Goal: Task Accomplishment & Management: Use online tool/utility

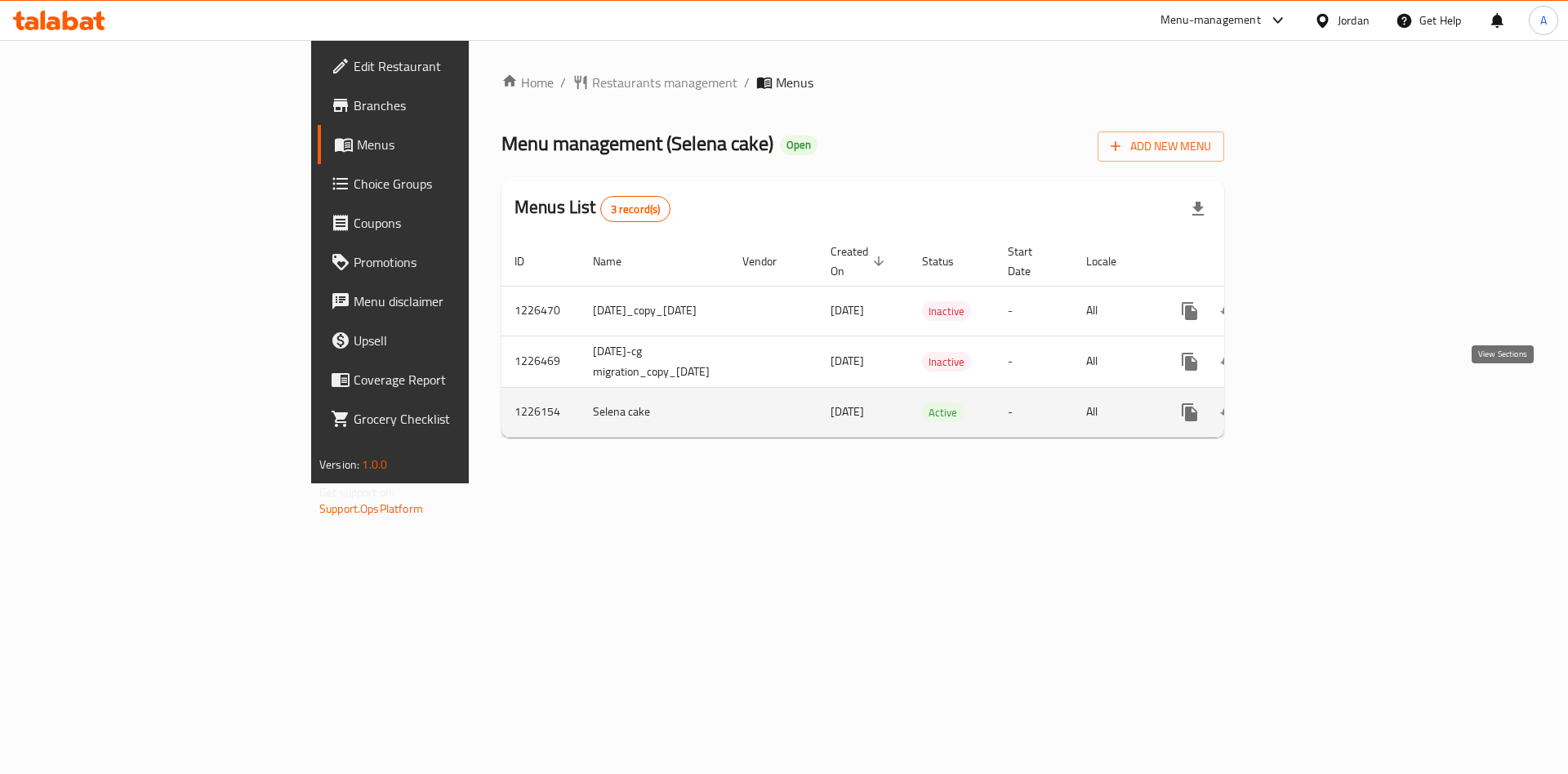
click at [1328, 394] on link "enhanced table" at bounding box center [1307, 412] width 39 height 39
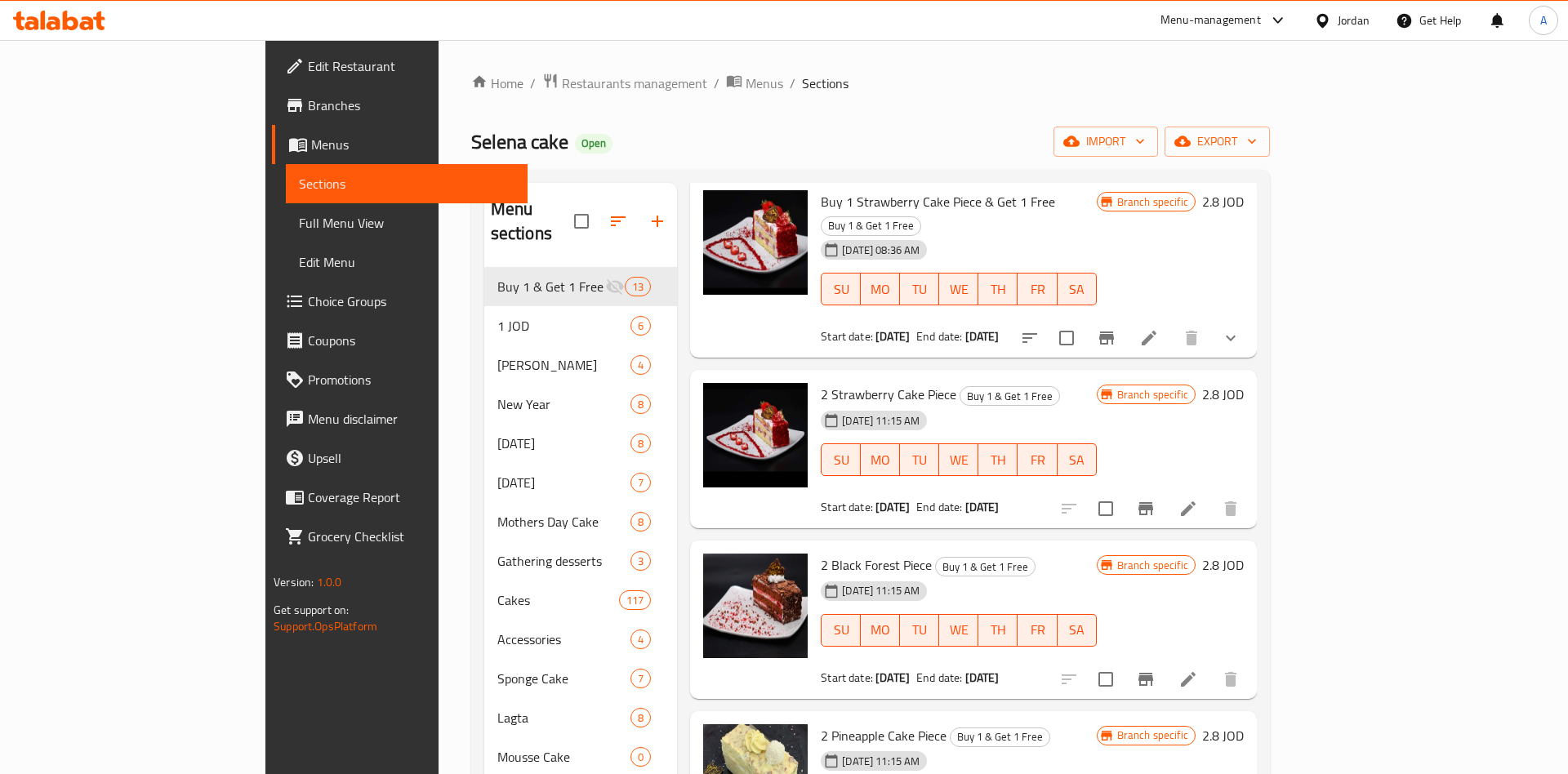
scroll to position [127, 0]
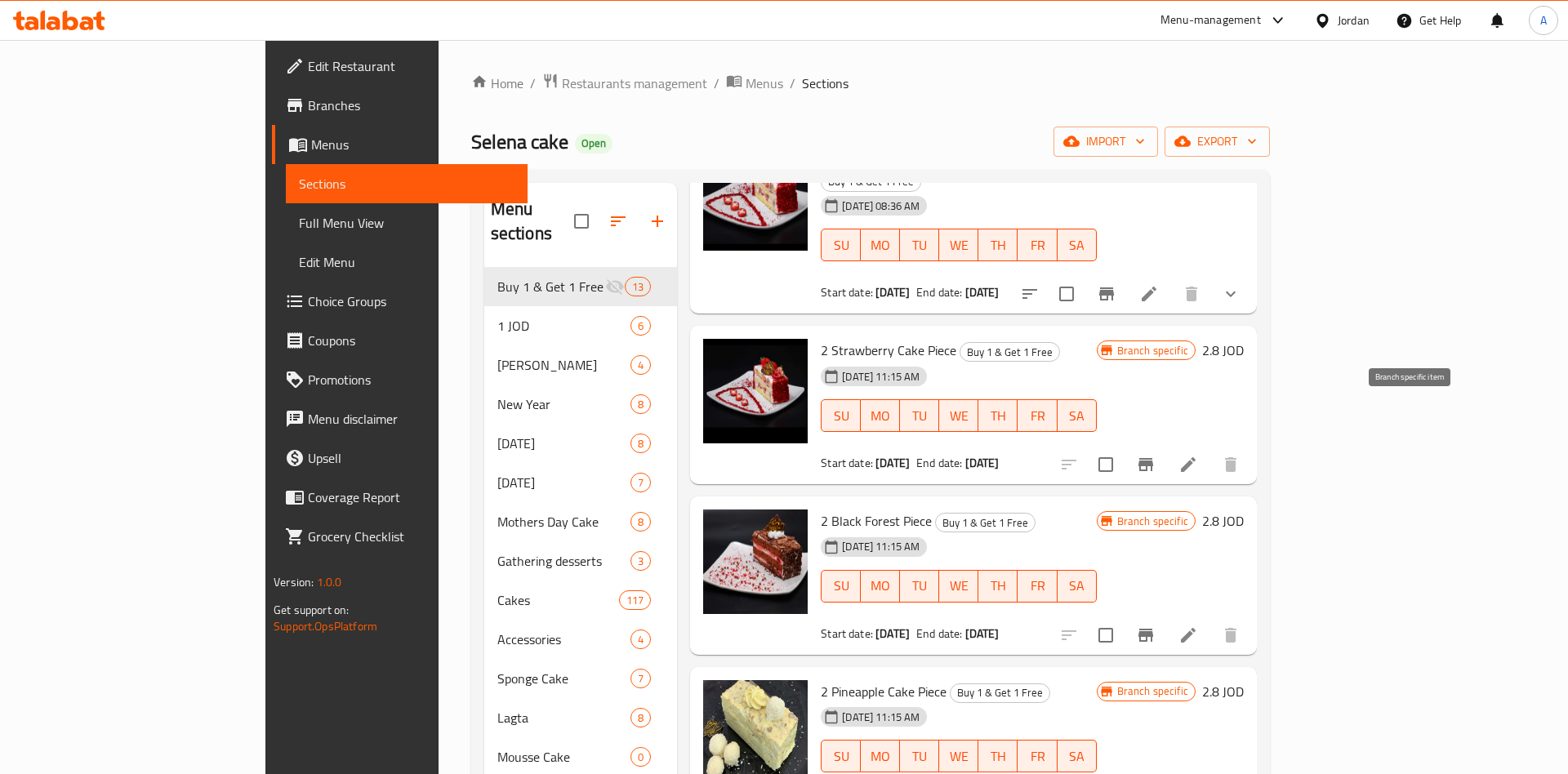
click at [1165, 445] on button "Branch-specific-item" at bounding box center [1146, 464] width 39 height 39
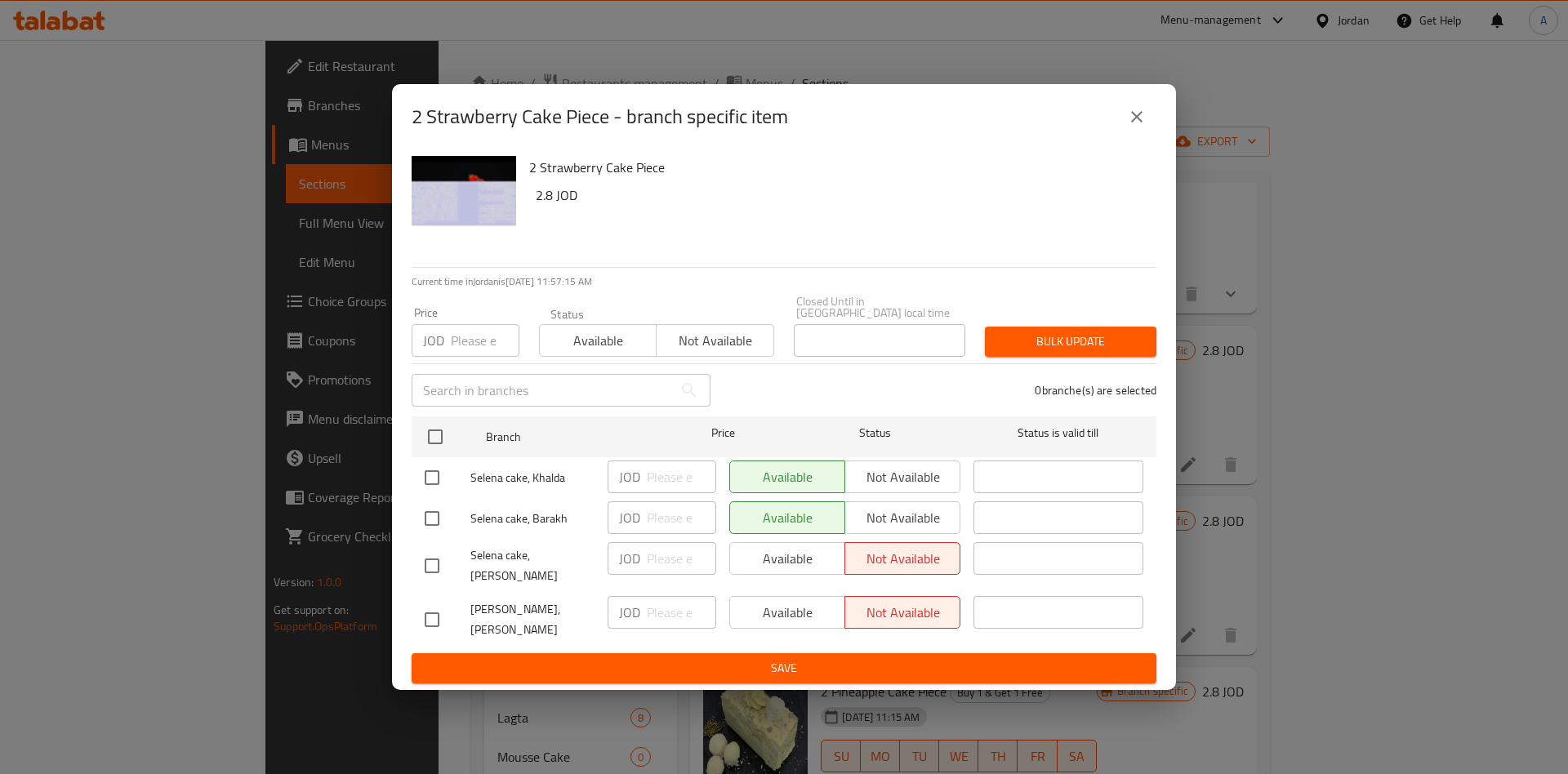
drag, startPoint x: 1331, startPoint y: 280, endPoint x: 1322, endPoint y: 281, distance: 9.1
click at [1325, 281] on div "2 Strawberry Cake Piece - branch specific item 2 Strawberry Cake Piece 2.8 JOD …" at bounding box center [784, 387] width 1568 height 774
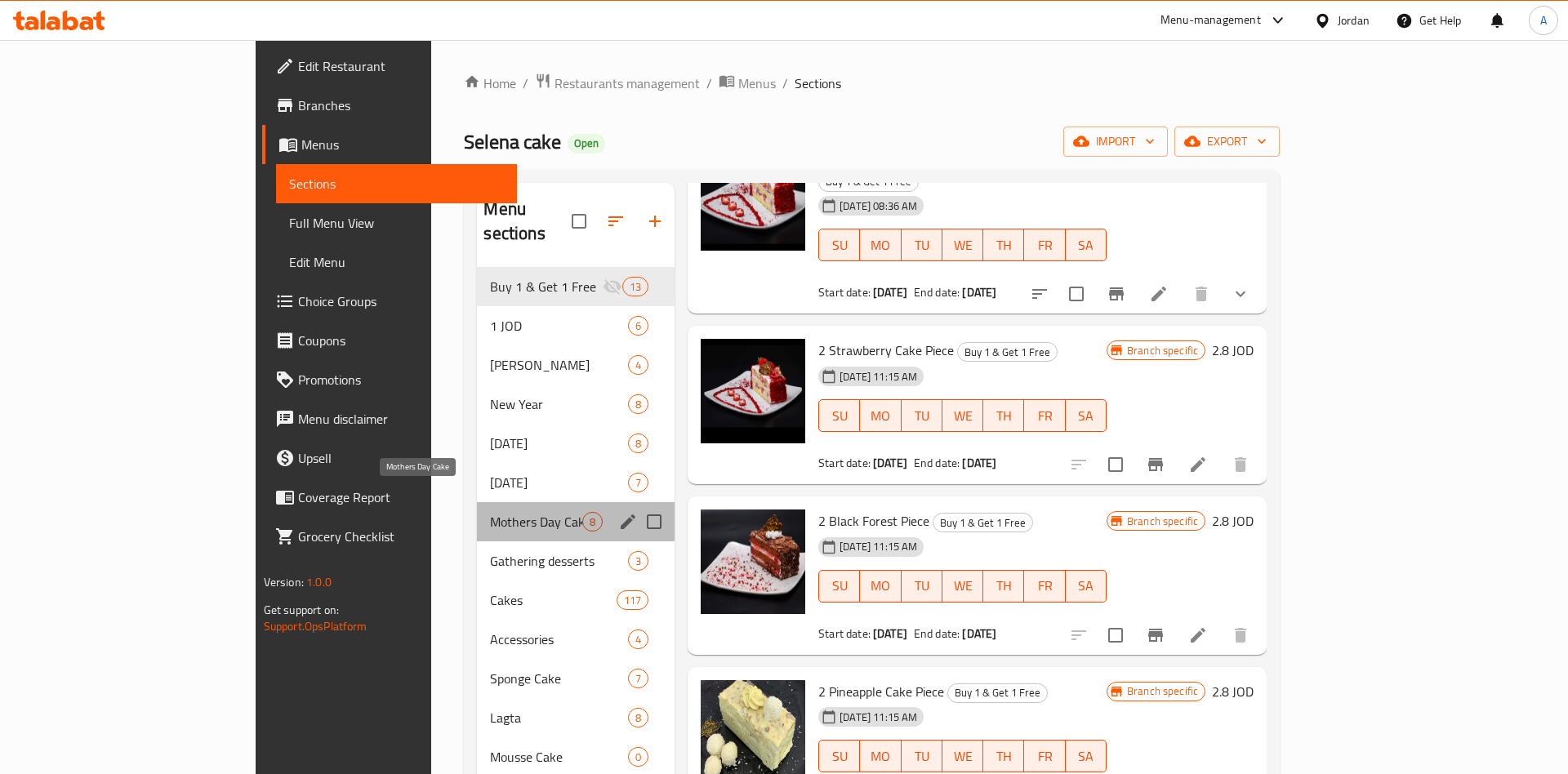
click at [490, 512] on span "Mothers Day Cake" at bounding box center [536, 521] width 93 height 19
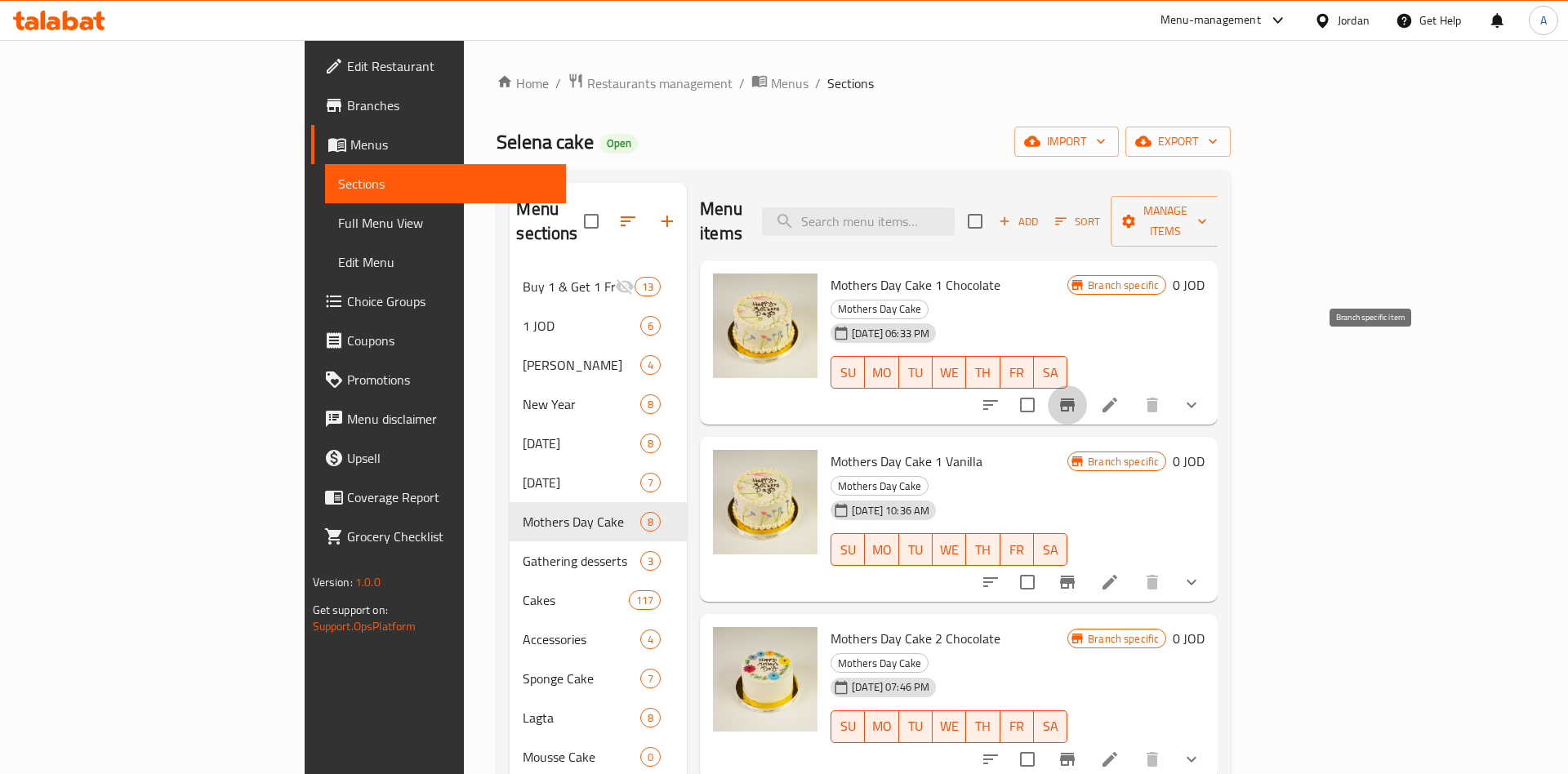
click at [1077, 395] on icon "Branch-specific-item" at bounding box center [1067, 404] width 19 height 19
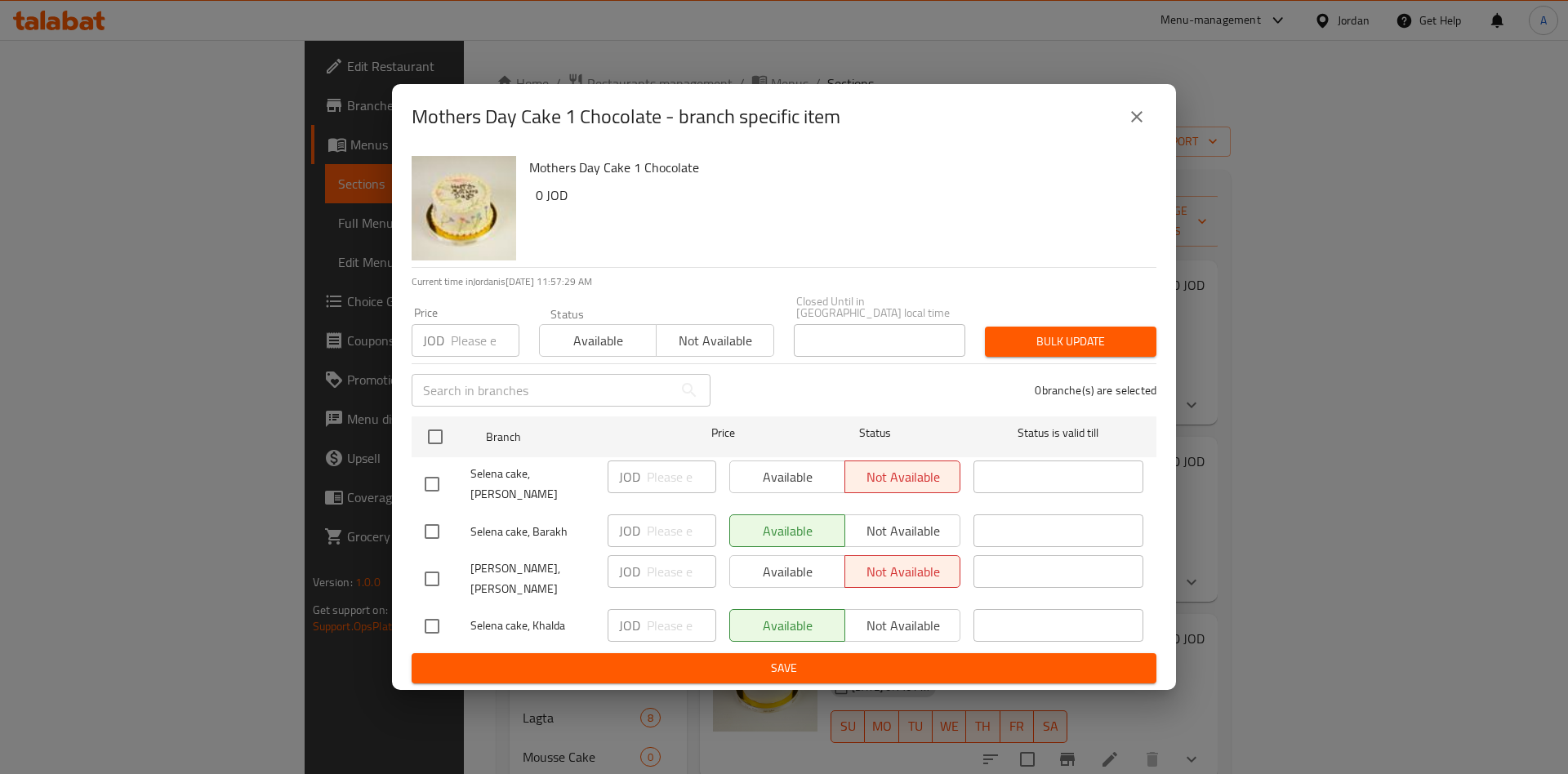
click at [1515, 381] on div "Mothers Day Cake 1 Chocolate - branch specific item Mothers Day Cake 1 Chocolat…" at bounding box center [784, 387] width 1568 height 774
click at [1527, 457] on div "Mothers Day Cake 1 Chocolate - branch specific item Mothers Day Cake 1 Chocolat…" at bounding box center [784, 387] width 1568 height 774
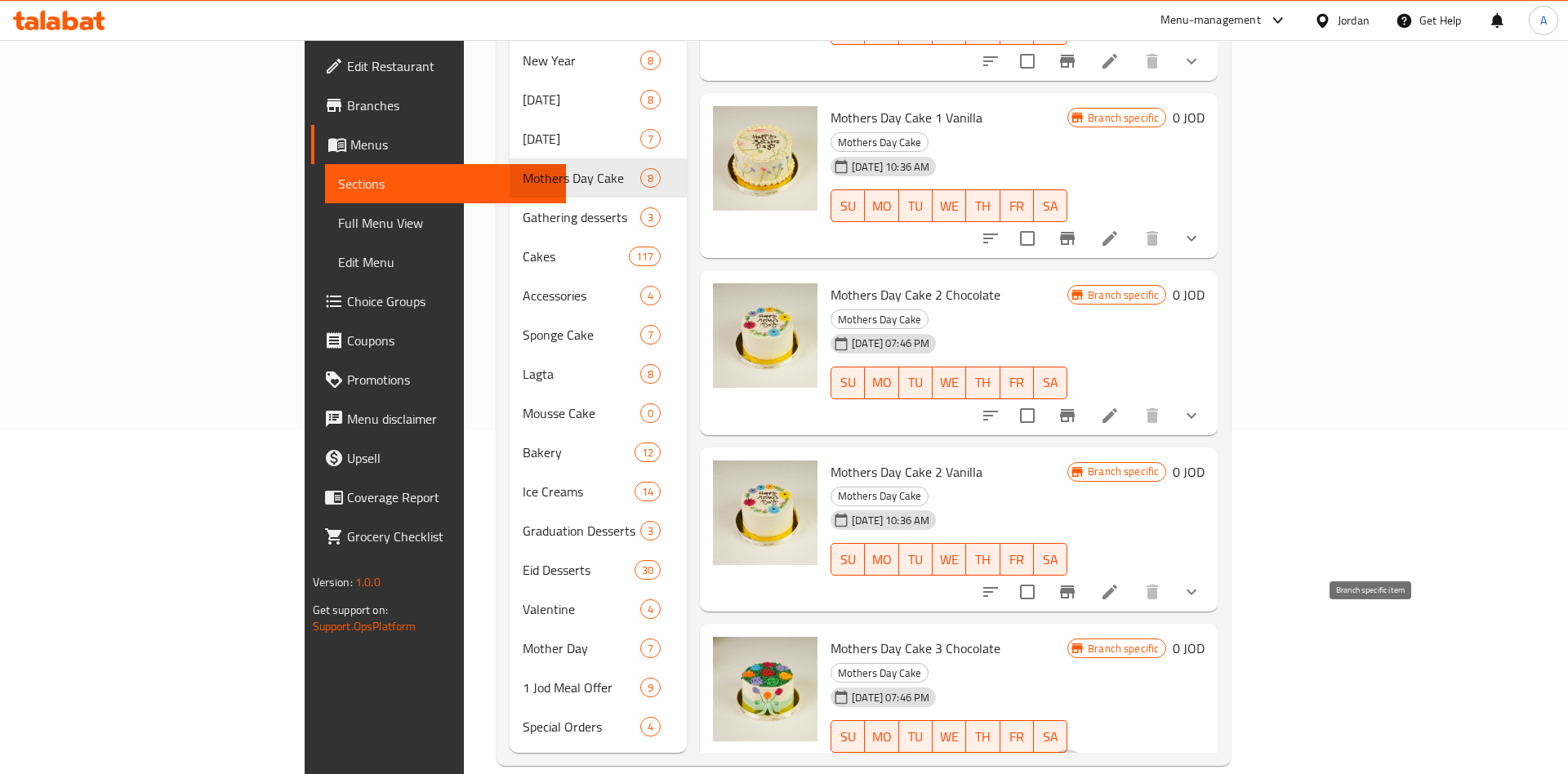
click at [1075, 763] on icon "Branch-specific-item" at bounding box center [1068, 769] width 15 height 13
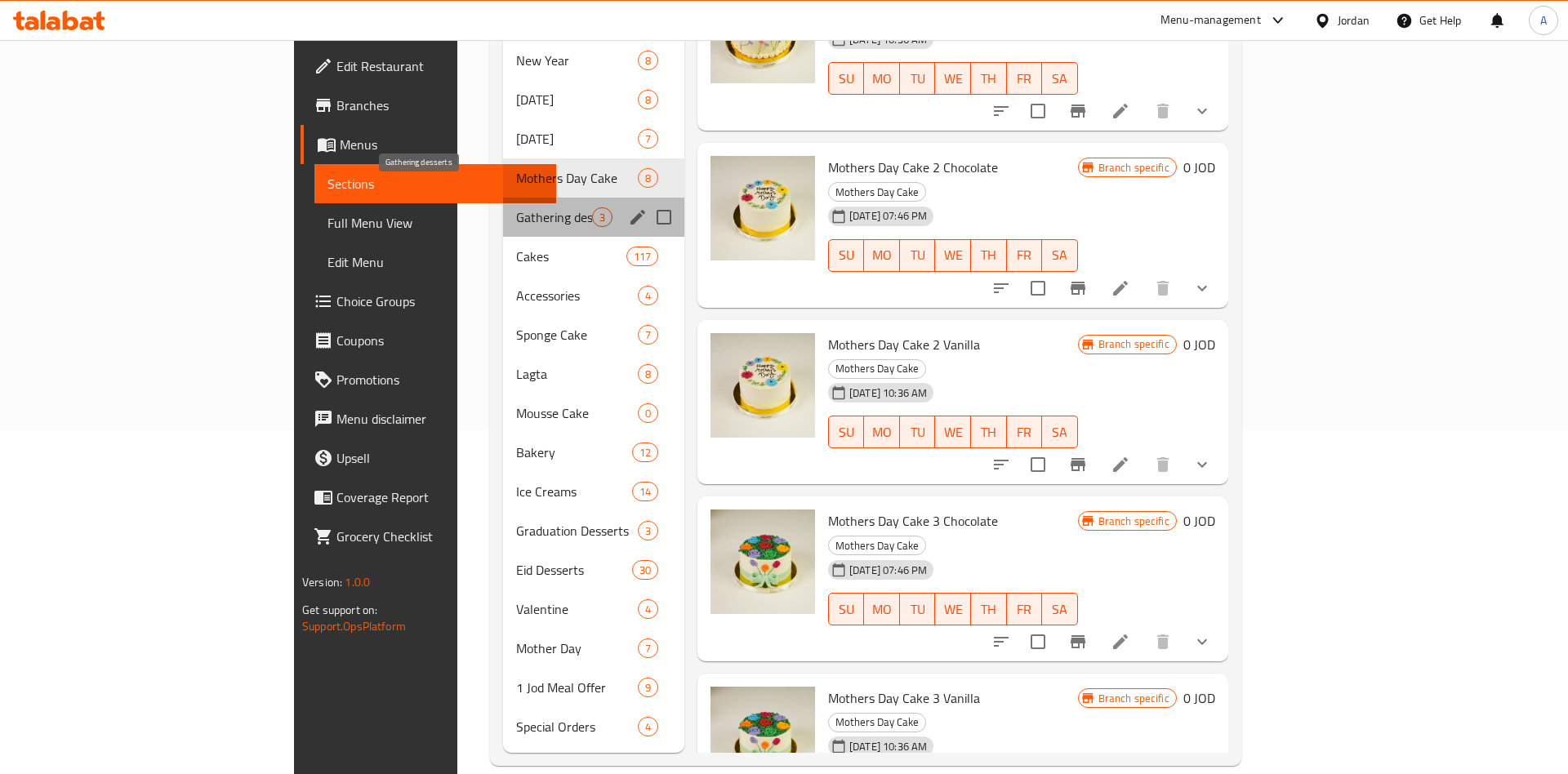
click at [517, 207] on span "Gathering desserts" at bounding box center [554, 216] width 76 height 19
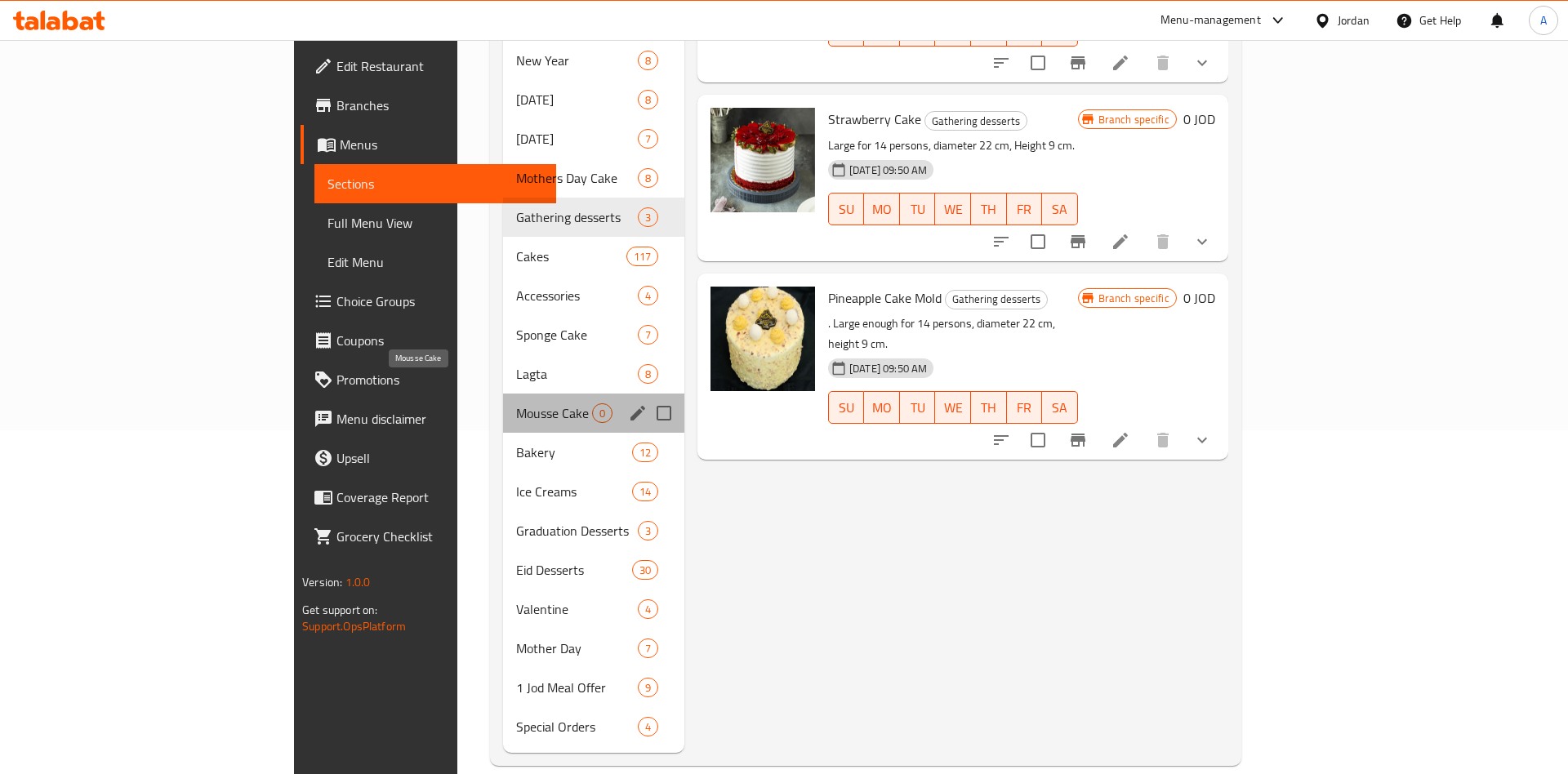
click at [517, 404] on span "Mousse Cake" at bounding box center [554, 413] width 76 height 19
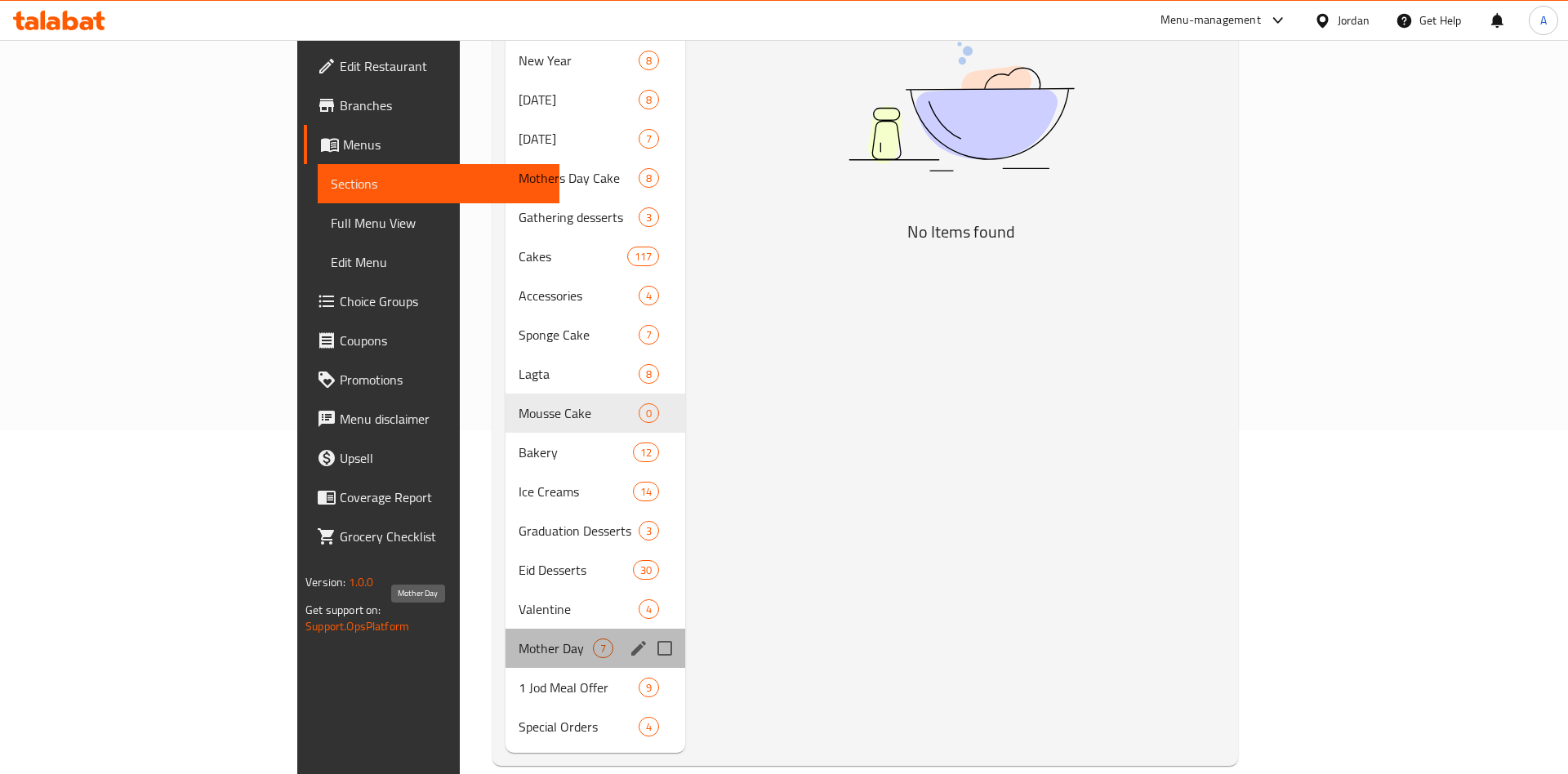
click at [518, 638] on span "Mother Day" at bounding box center [555, 647] width 74 height 19
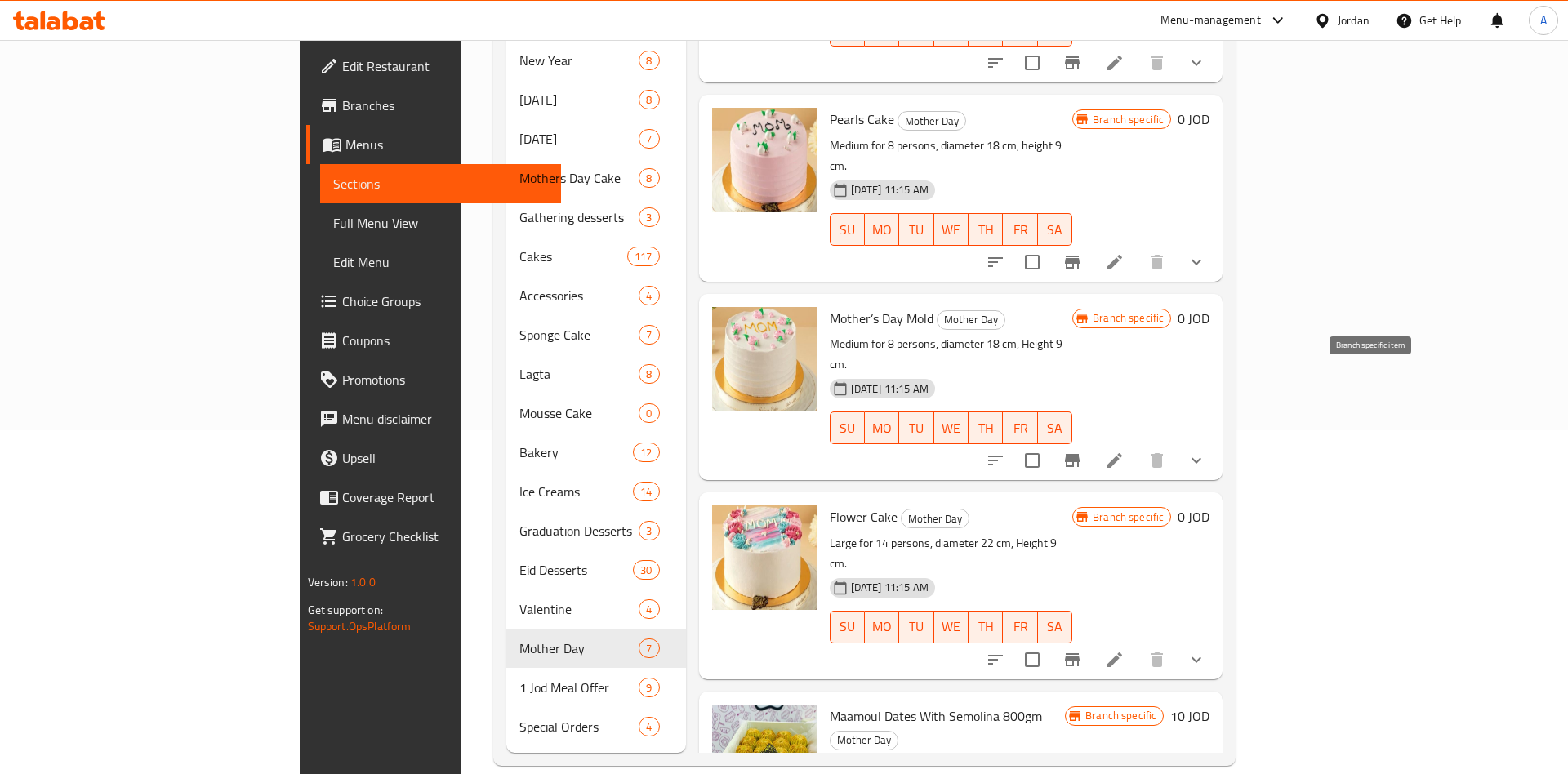
scroll to position [127, 0]
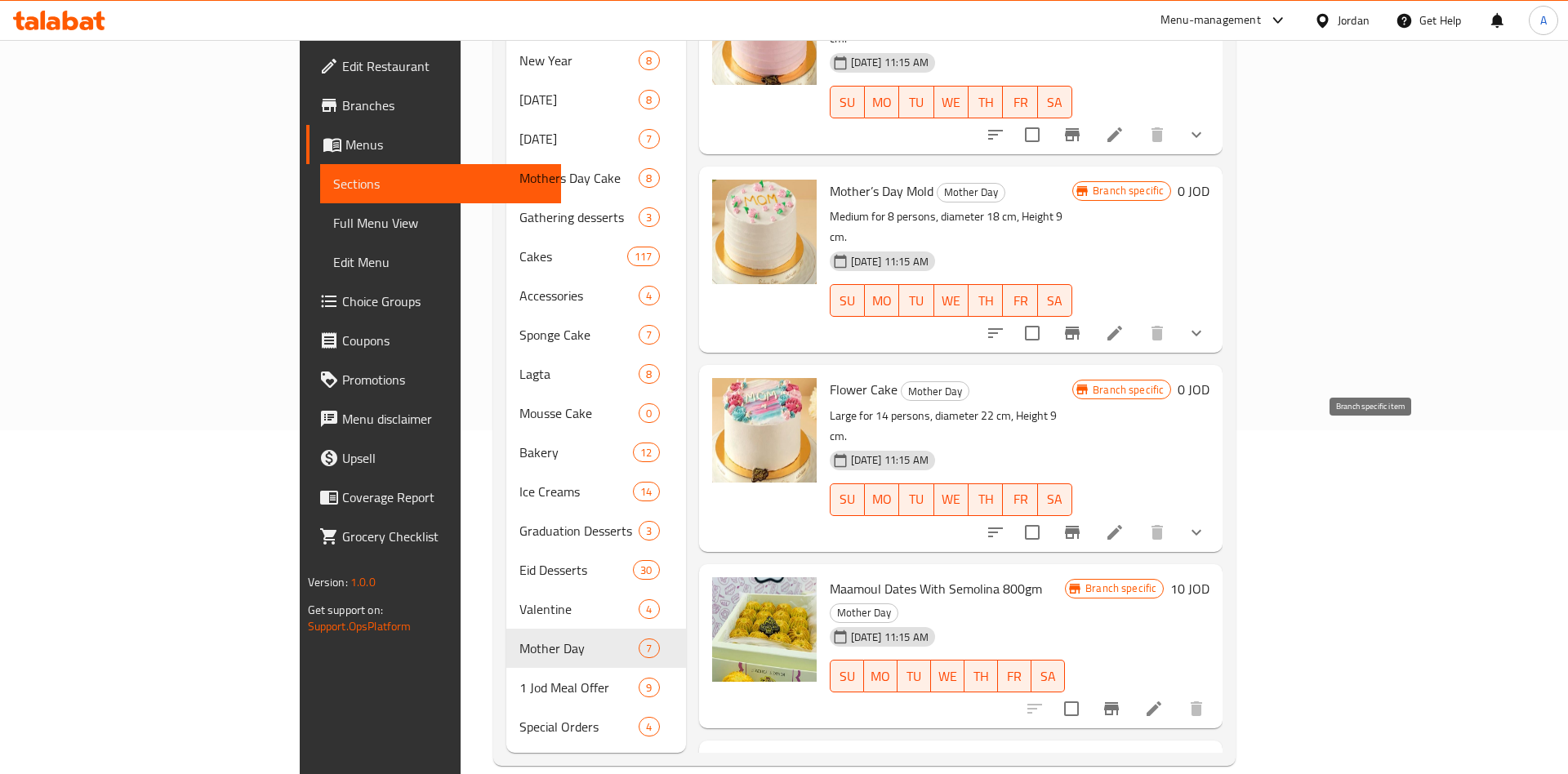
click at [1080, 525] on icon "Branch-specific-item" at bounding box center [1073, 532] width 15 height 13
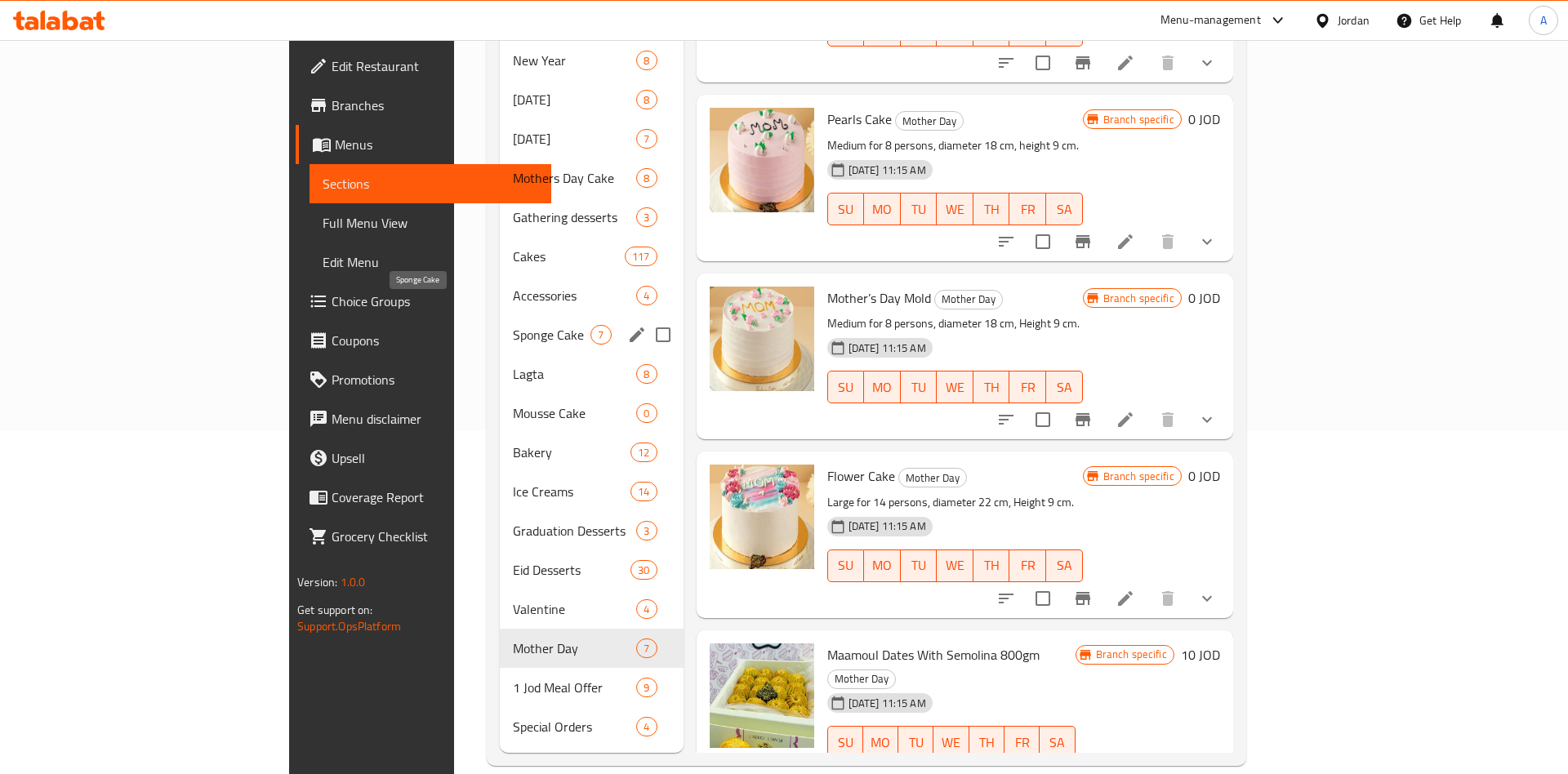
click at [513, 325] on span "Sponge Cake" at bounding box center [551, 334] width 78 height 19
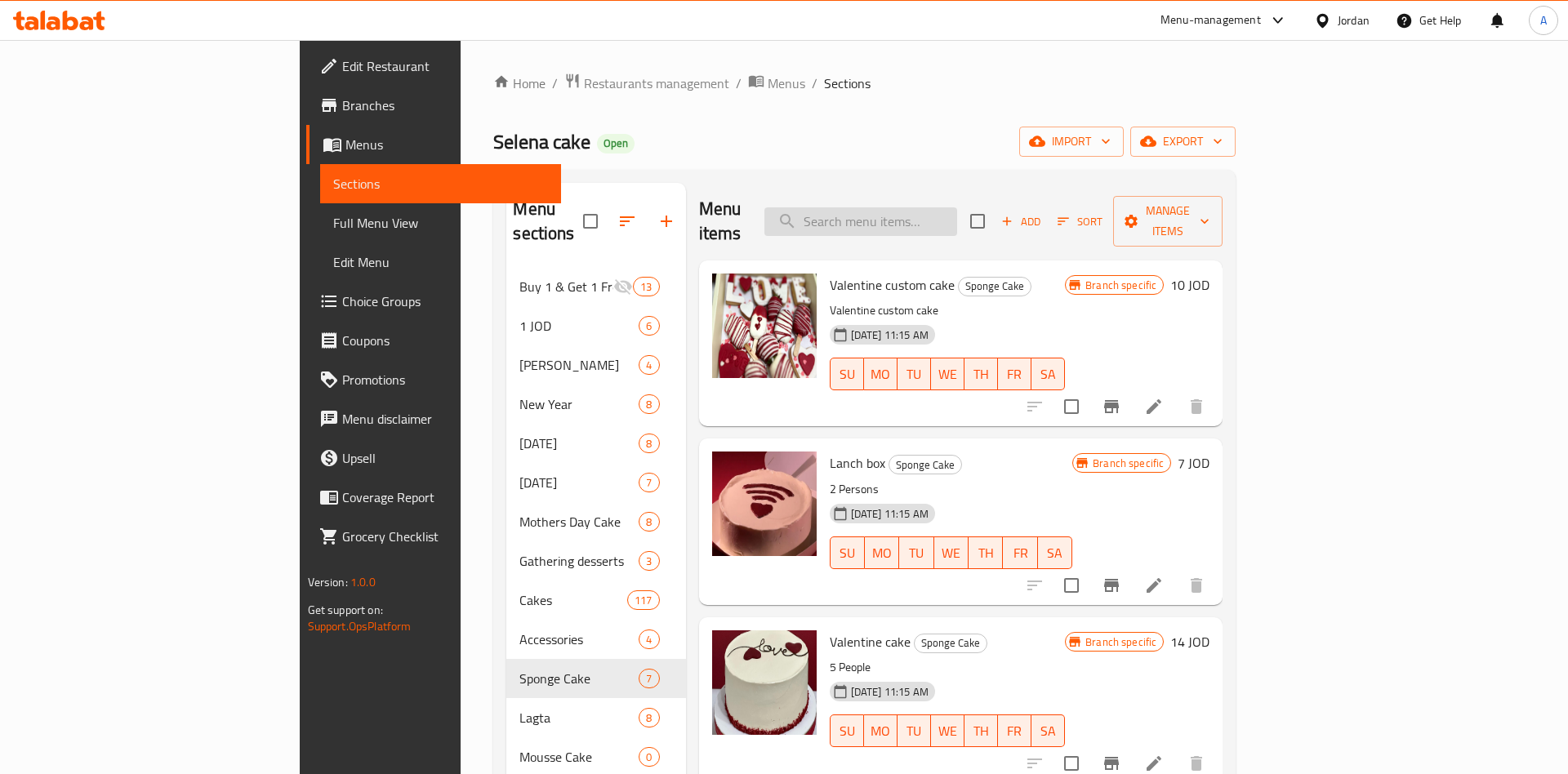
click at [904, 207] on input "search" at bounding box center [861, 221] width 193 height 28
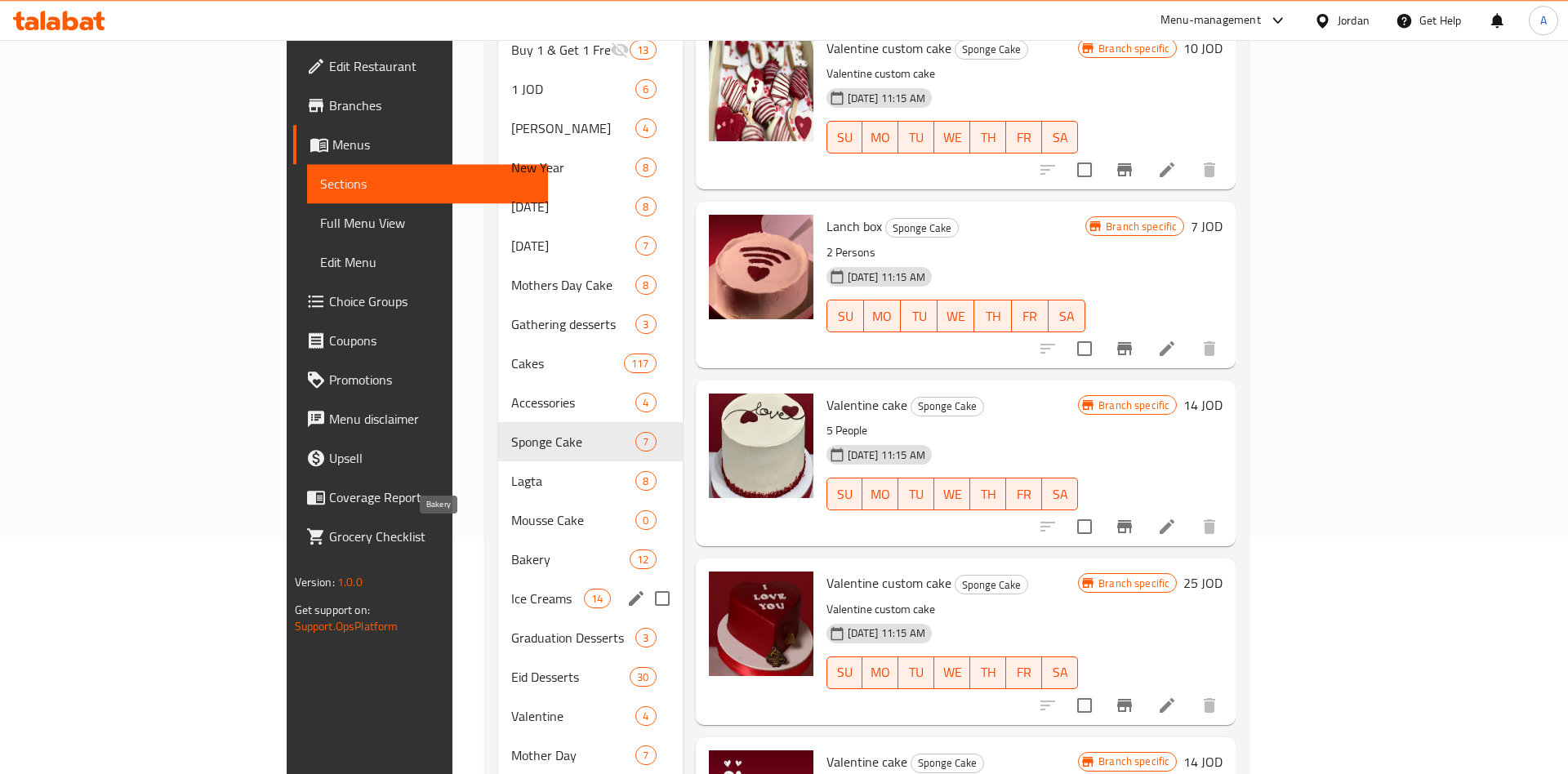
scroll to position [249, 0]
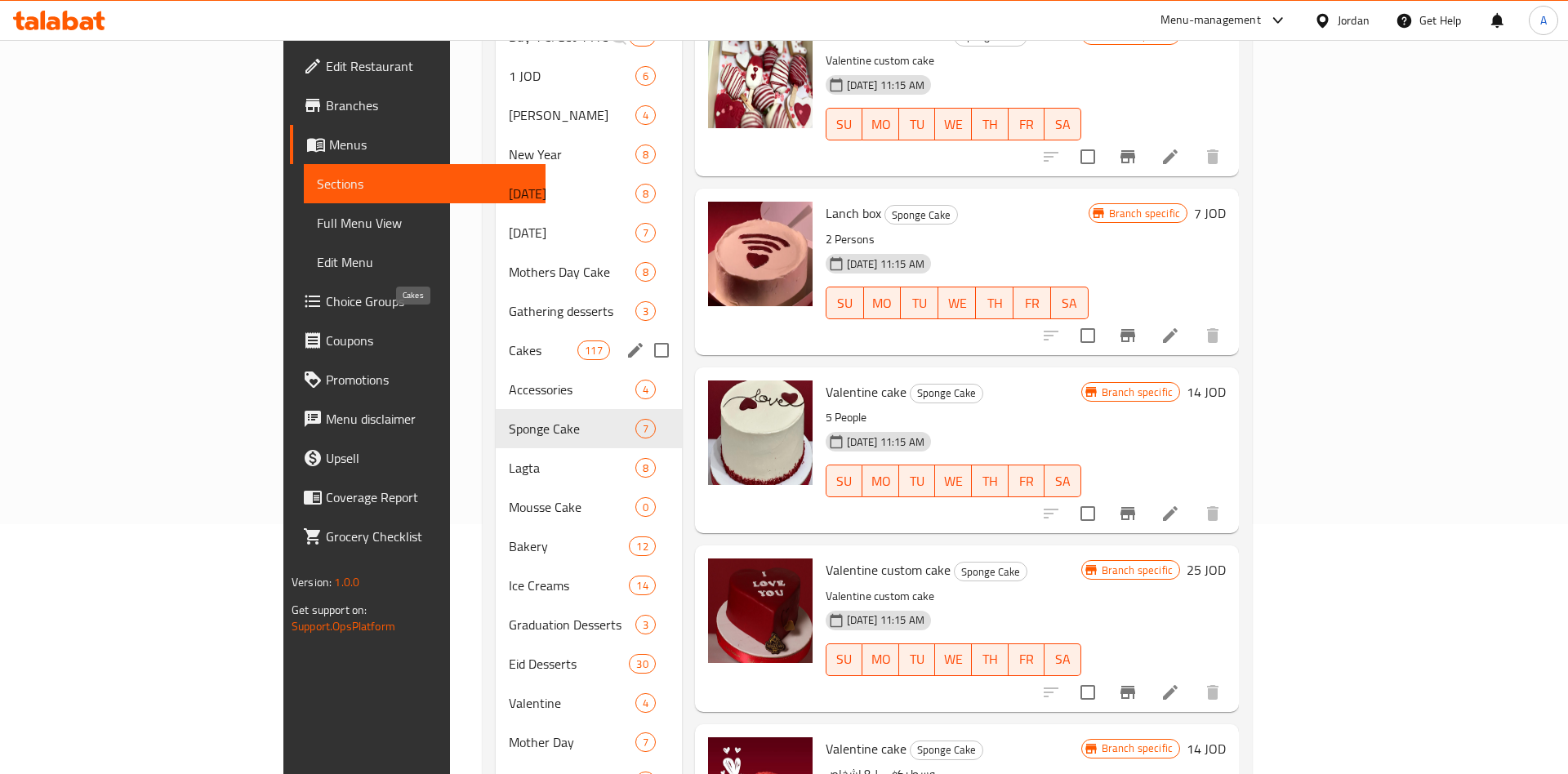
click at [509, 340] on span "Cakes" at bounding box center [543, 349] width 69 height 19
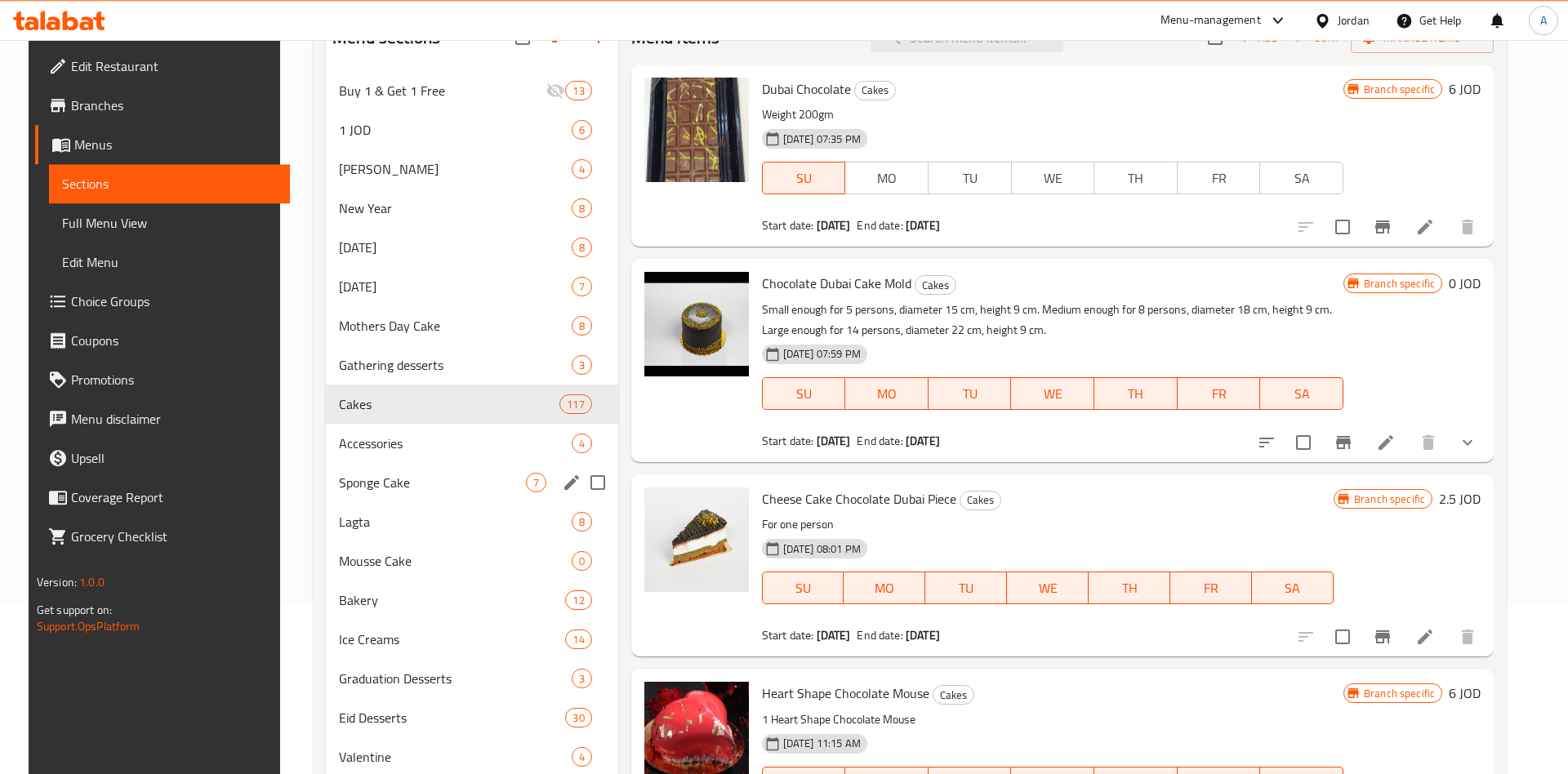
scroll to position [130, 0]
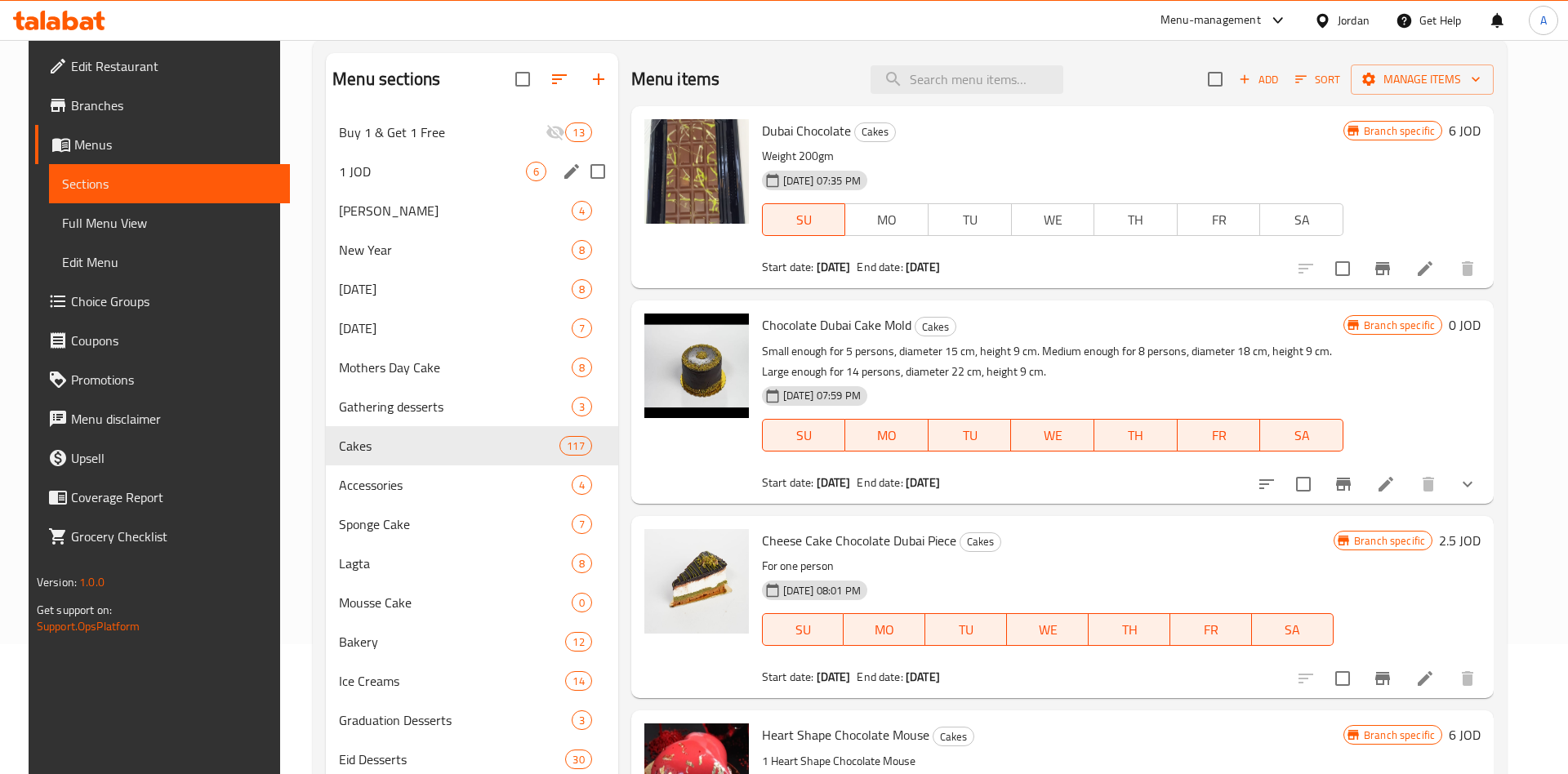
click at [390, 182] on div "1 JOD 6" at bounding box center [472, 171] width 293 height 39
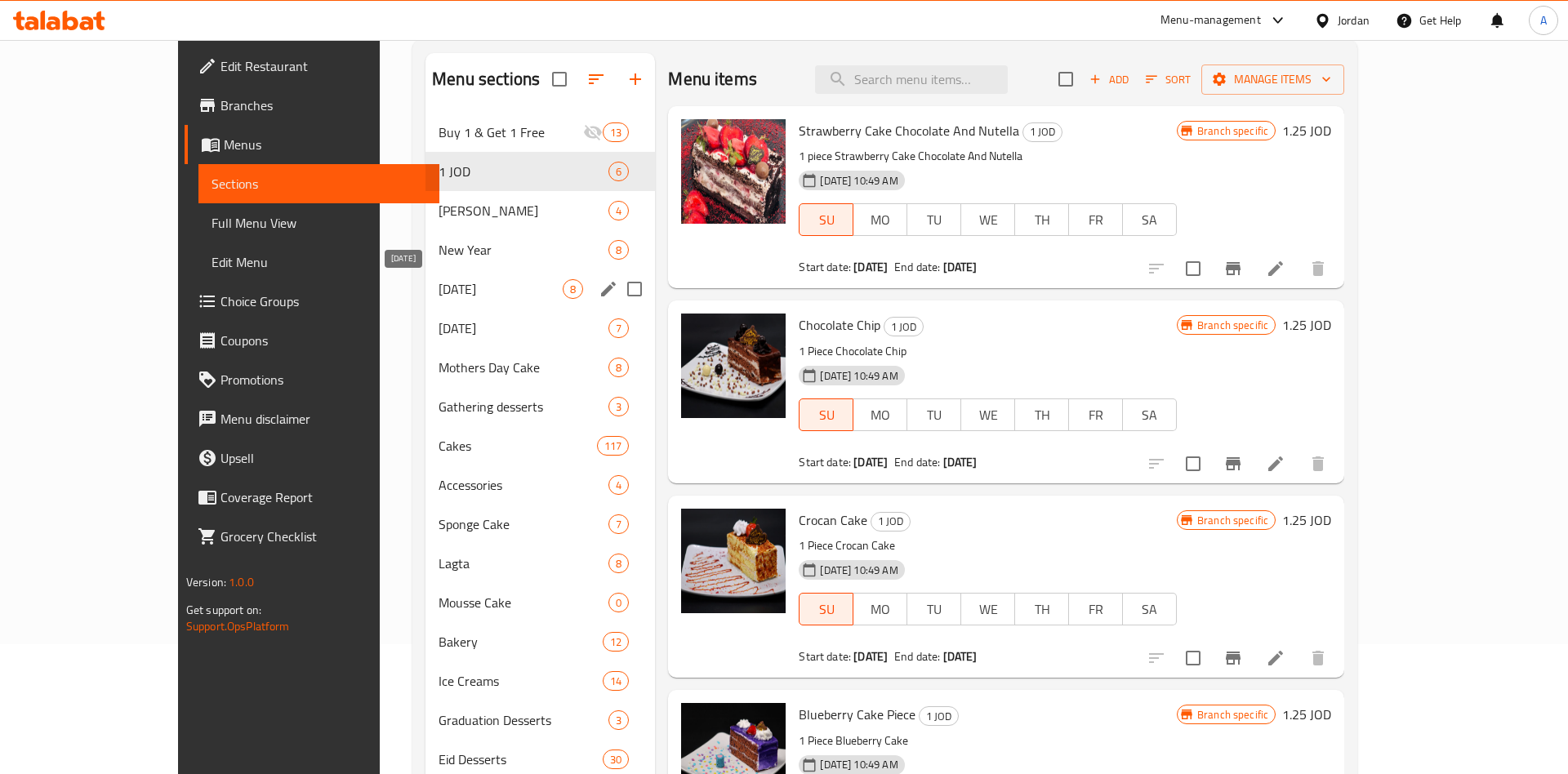
click at [439, 284] on span "[DATE]" at bounding box center [500, 288] width 124 height 19
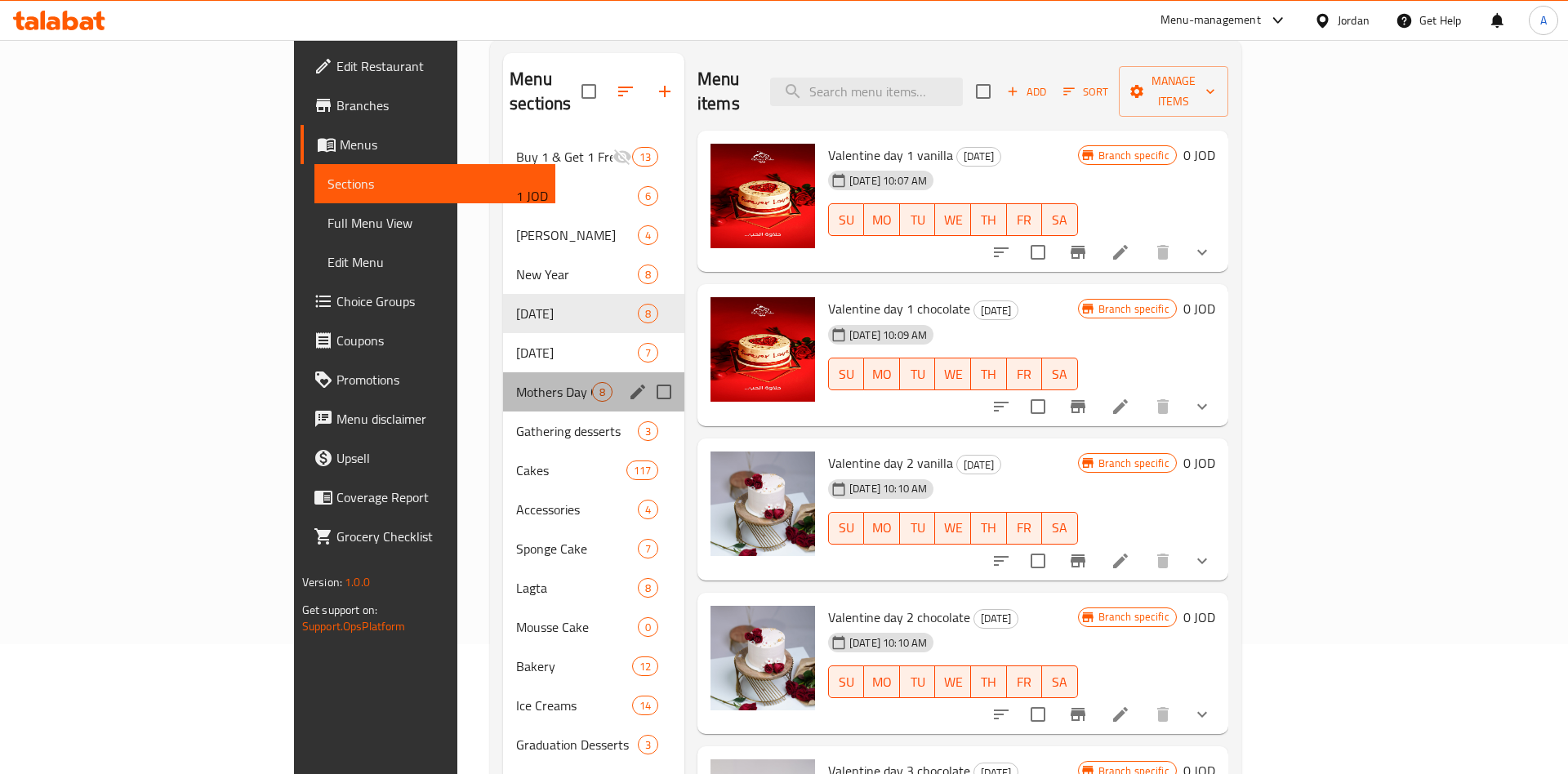
click at [503, 382] on div "Mothers Day Cake 8" at bounding box center [594, 392] width 182 height 39
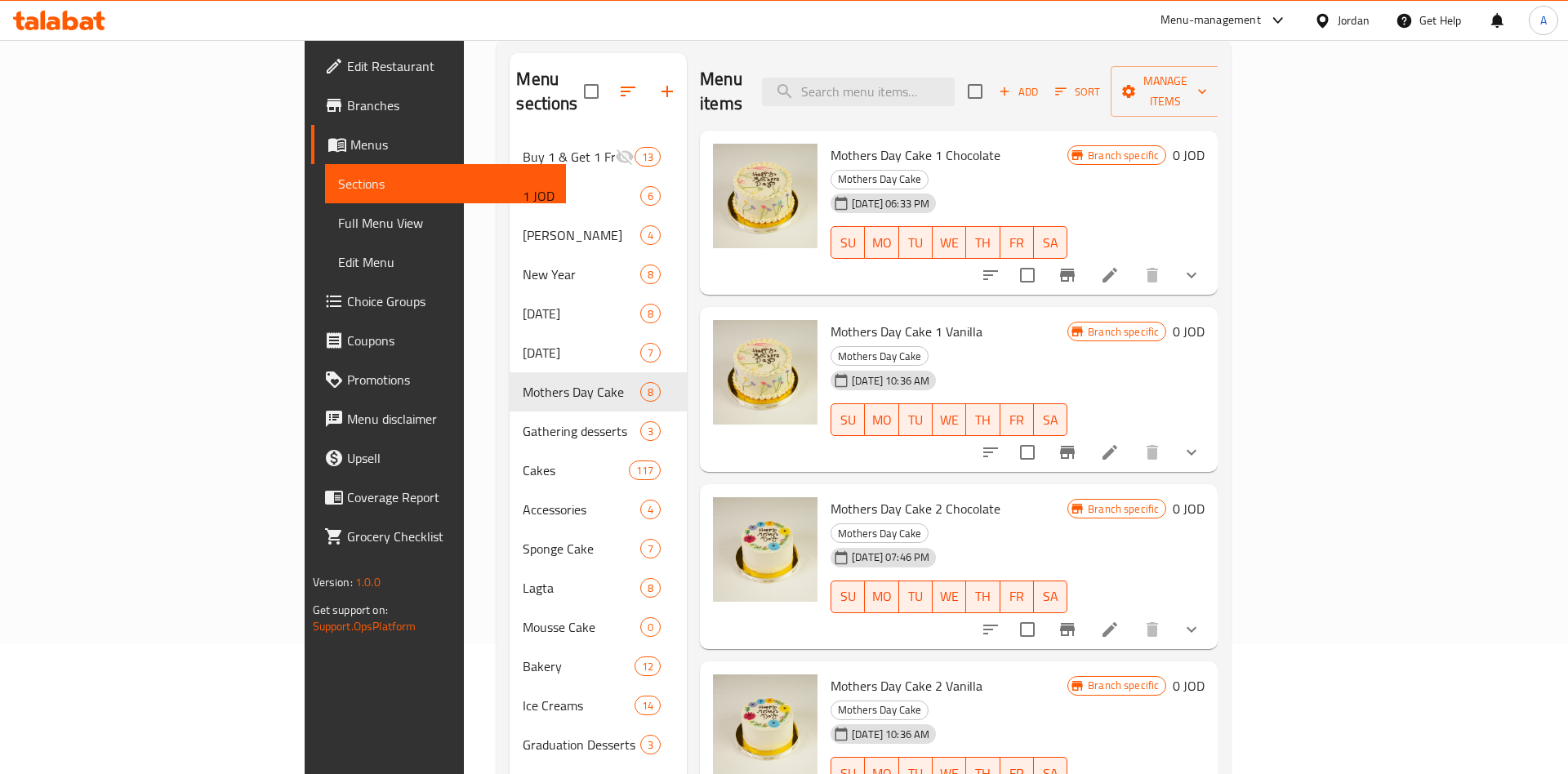
click at [1075, 446] on icon "Branch-specific-item" at bounding box center [1068, 452] width 15 height 13
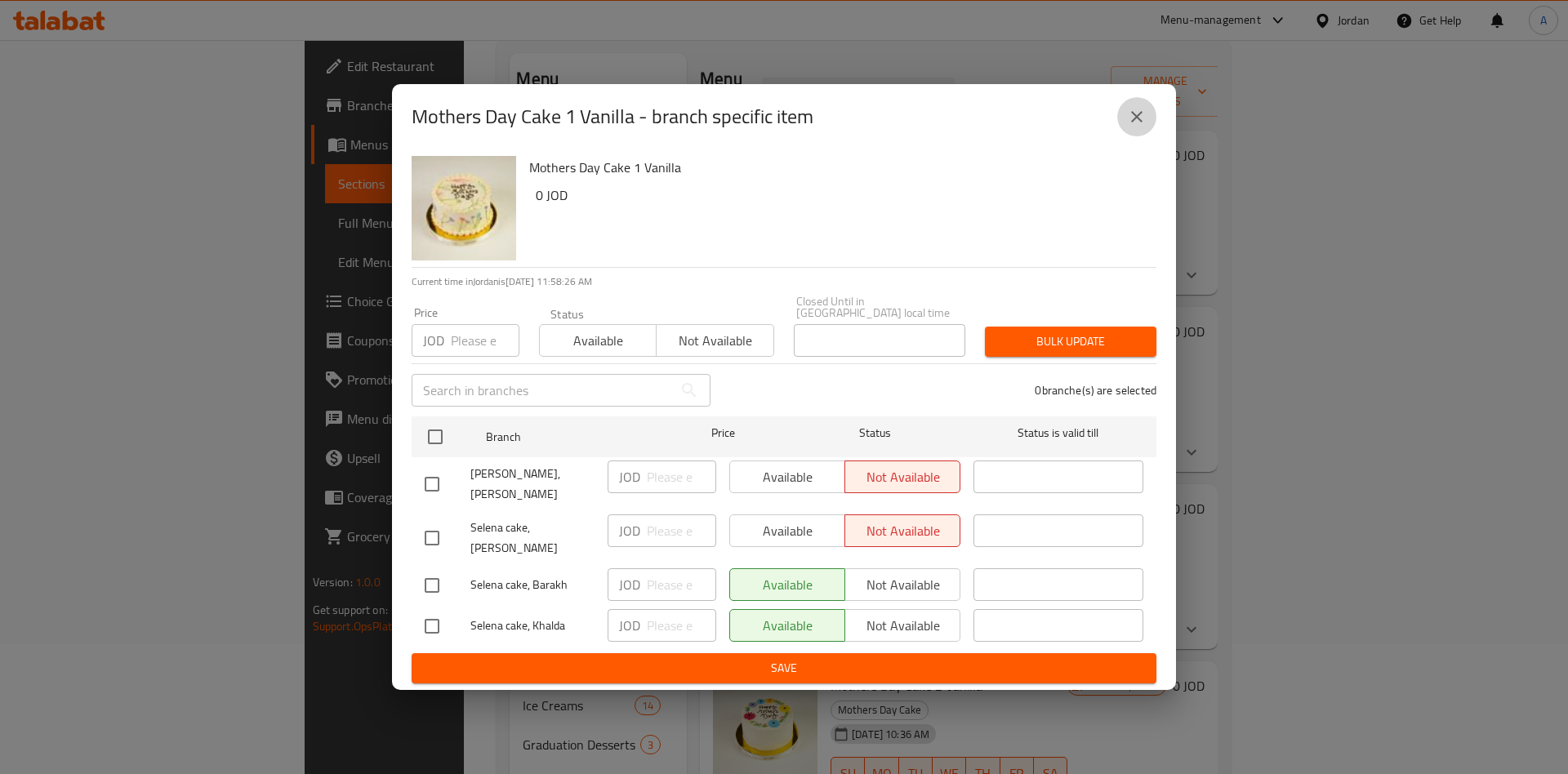
click at [1137, 123] on icon "close" at bounding box center [1137, 116] width 11 height 11
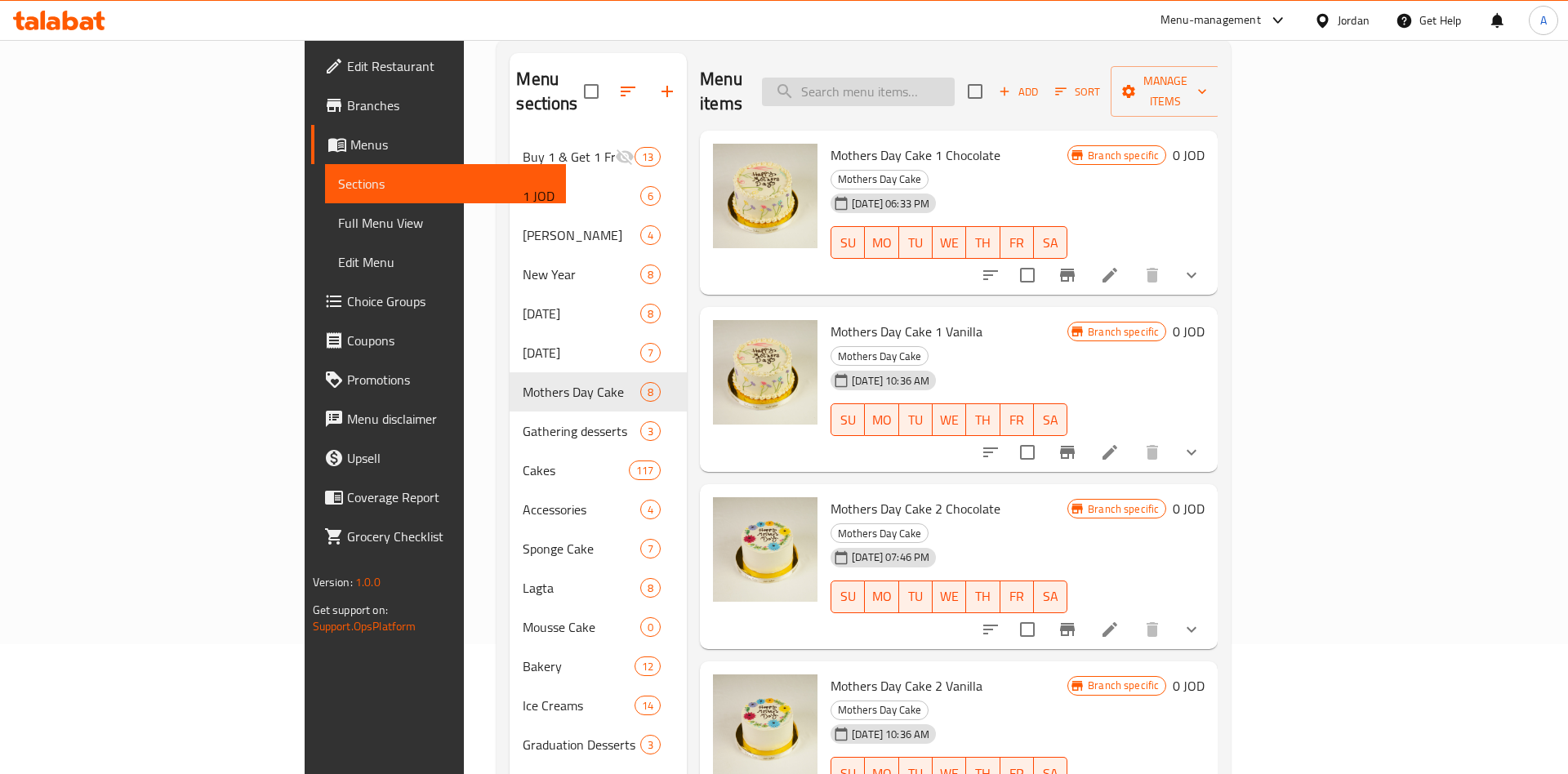
click at [955, 80] on input "search" at bounding box center [859, 92] width 193 height 28
paste input "Crunchy Ice Cream Cake"
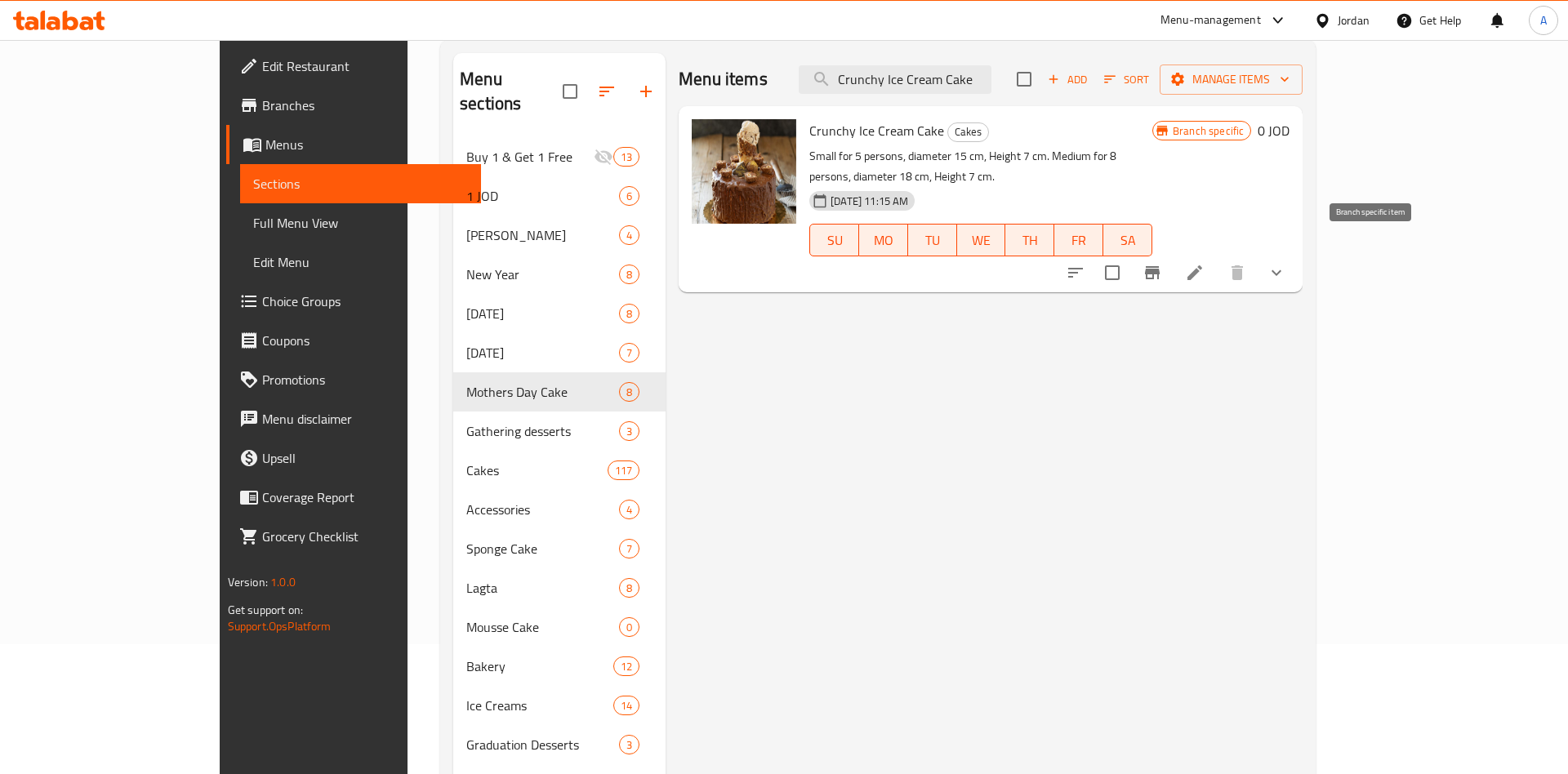
type input "Crunchy Ice Cream Cake"
click at [1160, 266] on icon "Branch-specific-item" at bounding box center [1152, 272] width 15 height 13
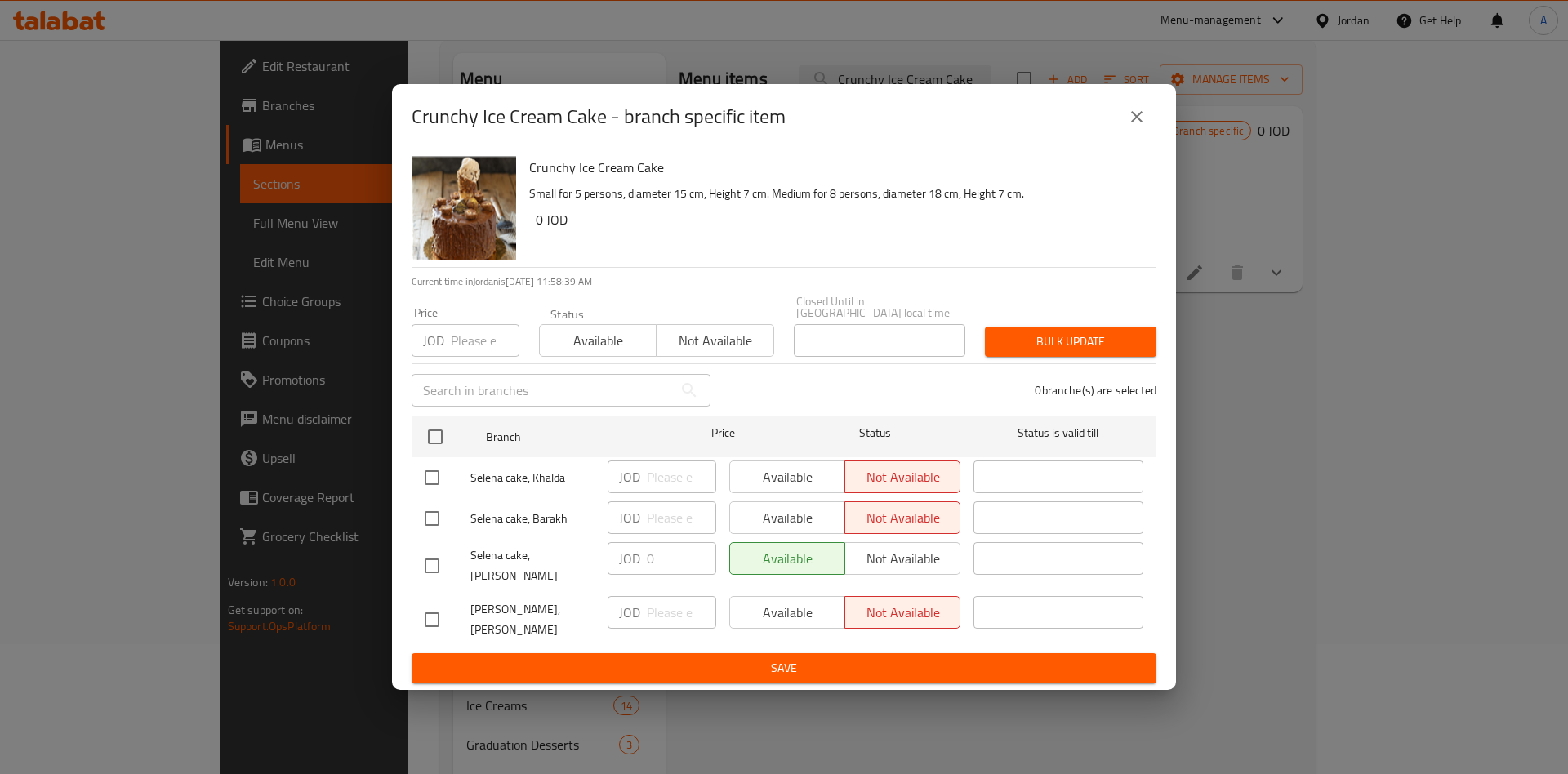
click at [931, 560] on div "Available Not available" at bounding box center [845, 558] width 231 height 33
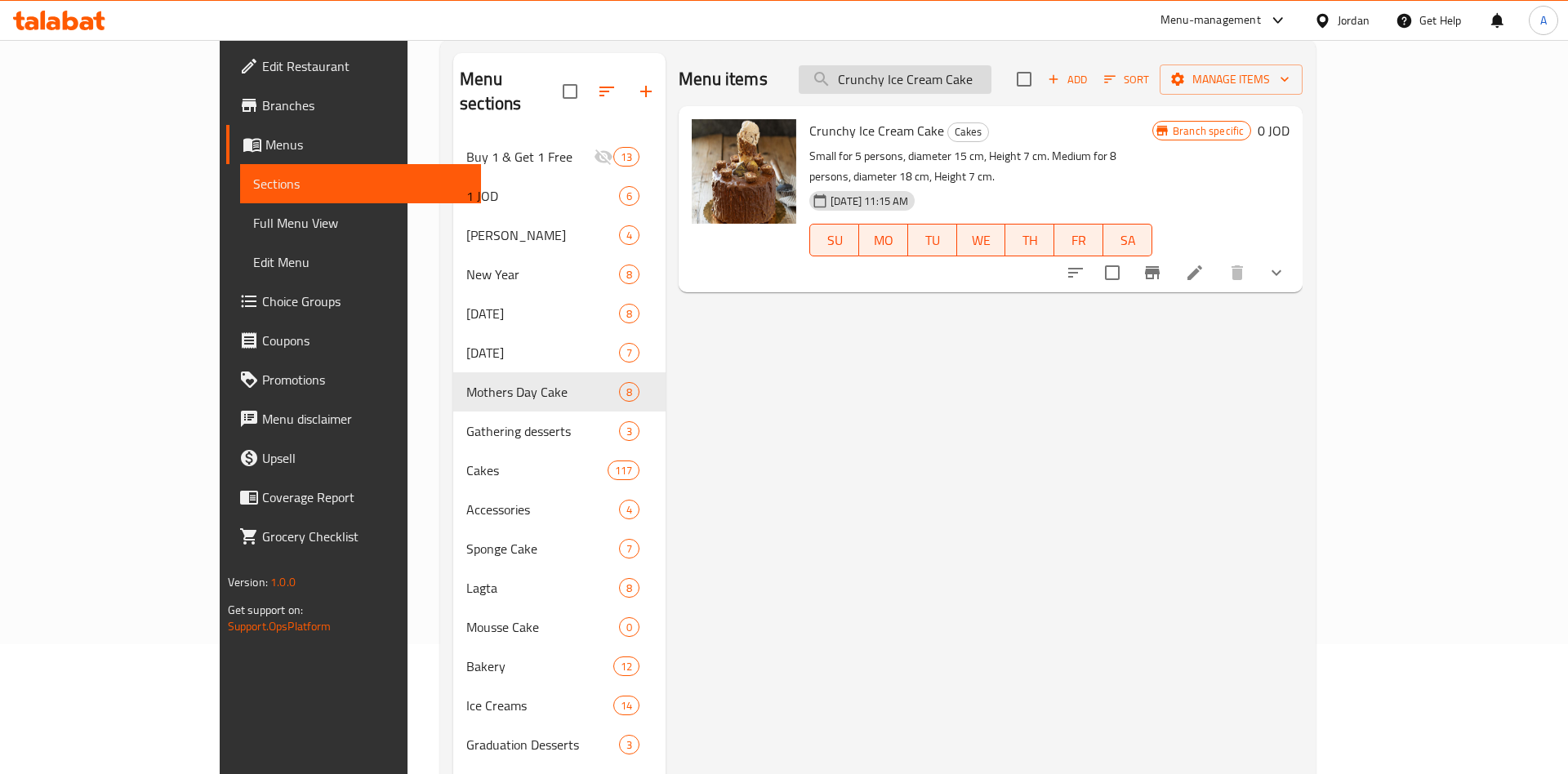
click at [954, 67] on input "Crunchy Ice Cream Cake" at bounding box center [895, 79] width 193 height 28
click at [964, 75] on input "Crunchy Ice Cream Cake" at bounding box center [895, 79] width 193 height 28
paste input "heesecake Ice Cream"
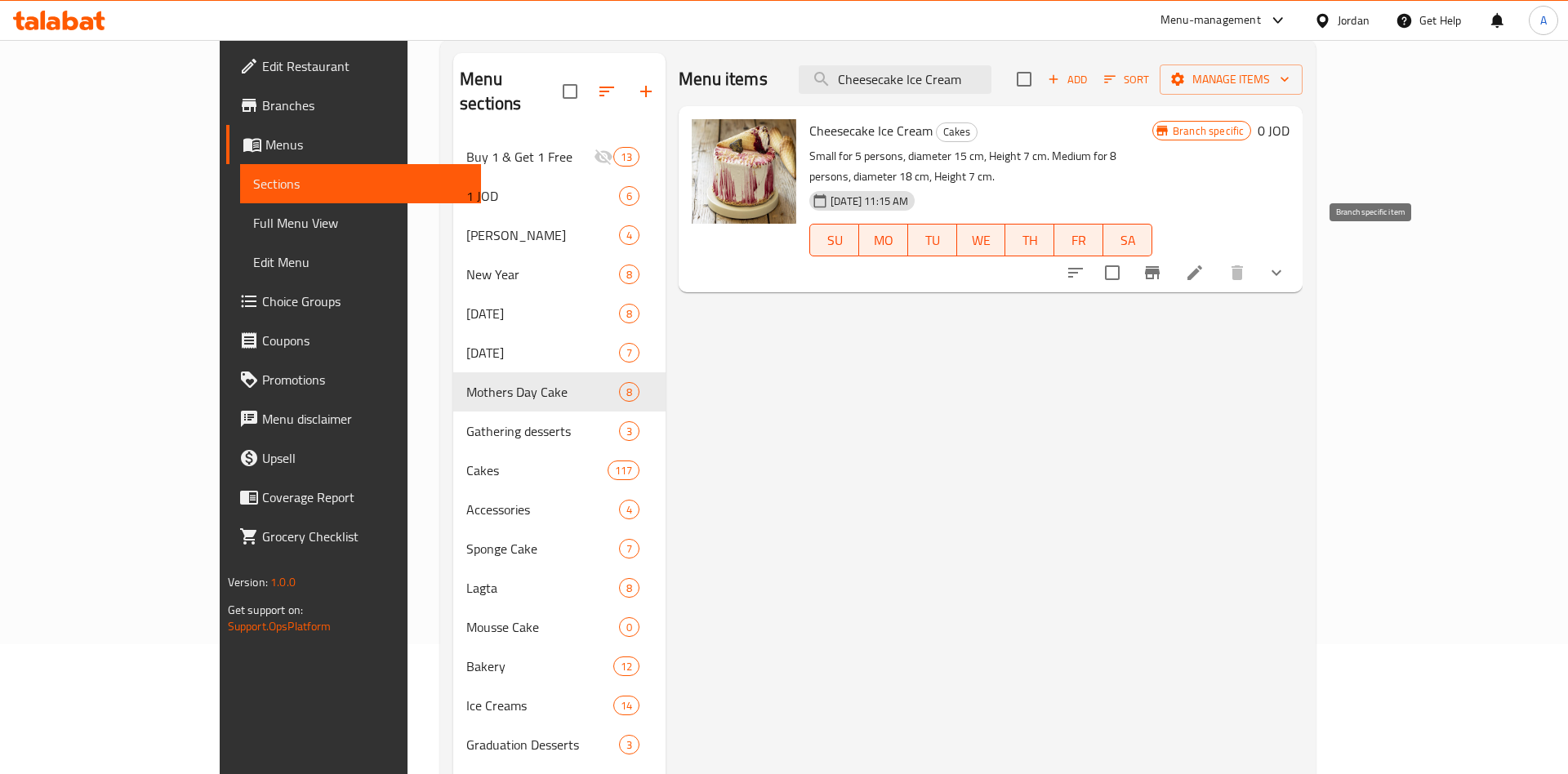
type input "Cheesecake Ice Cream"
click at [1173, 253] on button "Branch-specific-item" at bounding box center [1152, 272] width 39 height 39
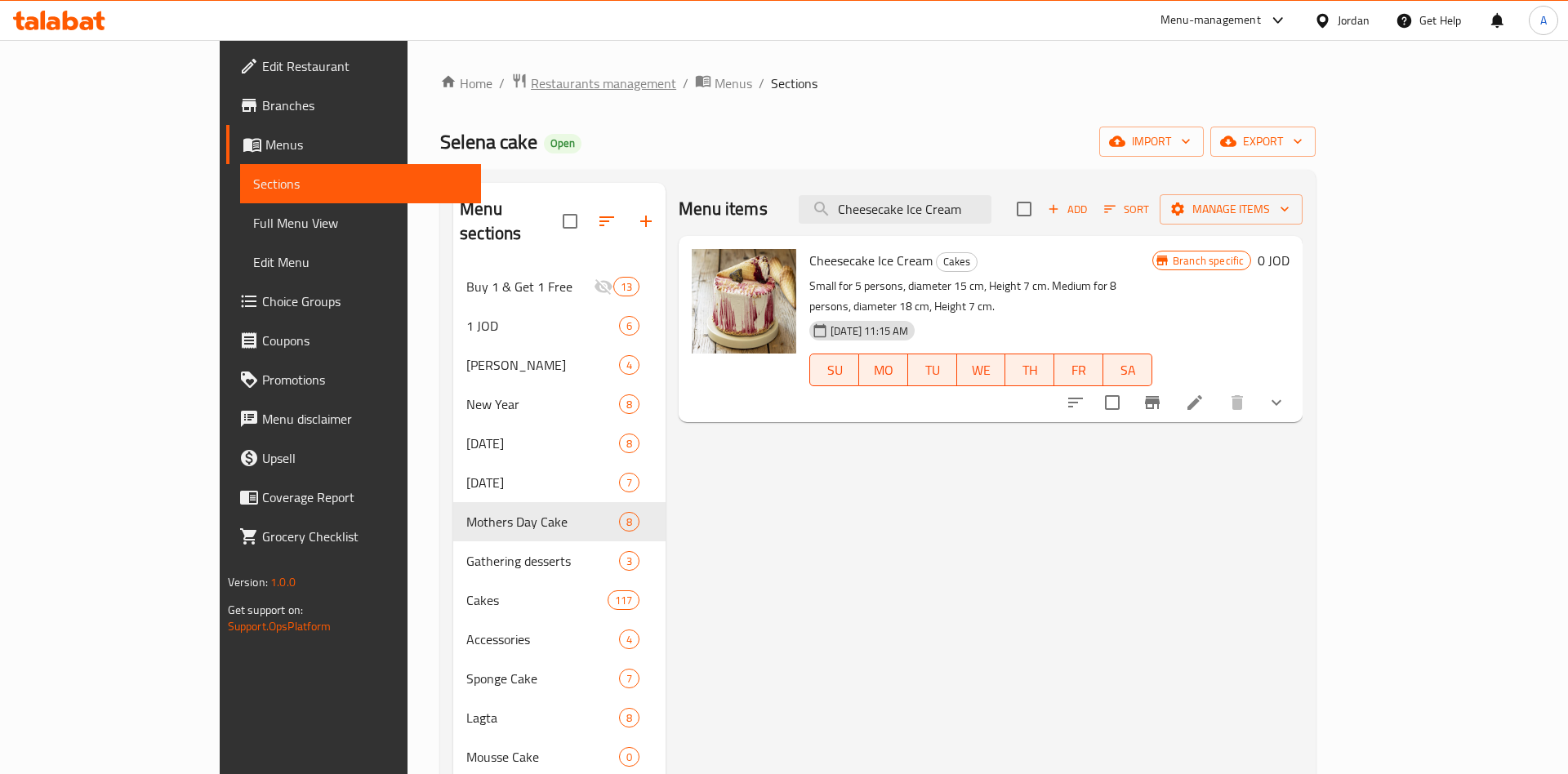
click at [531, 76] on span "Restaurants management" at bounding box center [604, 83] width 145 height 19
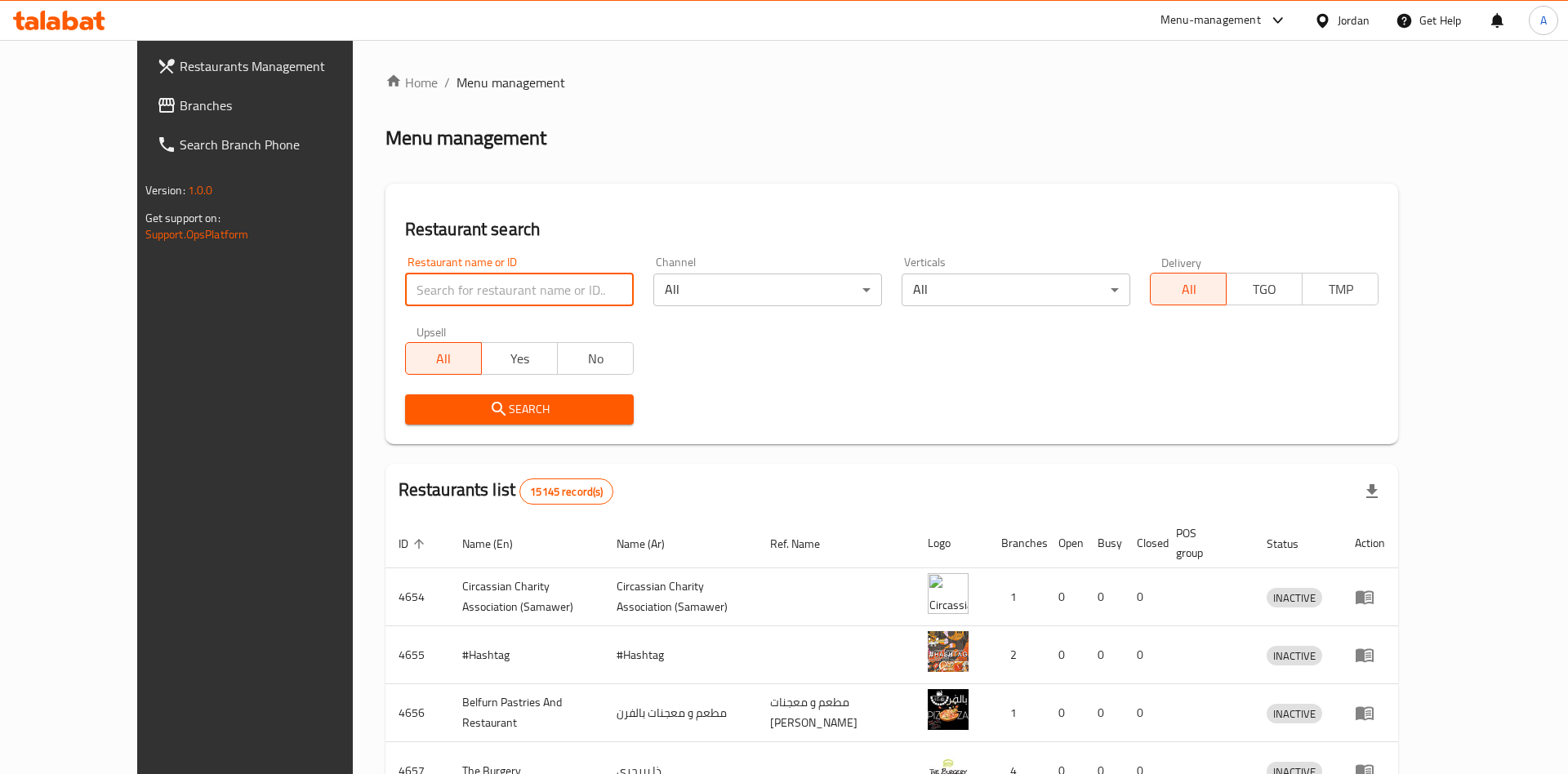
click at [475, 275] on input "search" at bounding box center [519, 290] width 228 height 33
paste input "[DEMOGRAPHIC_DATA] Alaa [PERSON_NAME] Restaurant, [GEOGRAPHIC_DATA]"
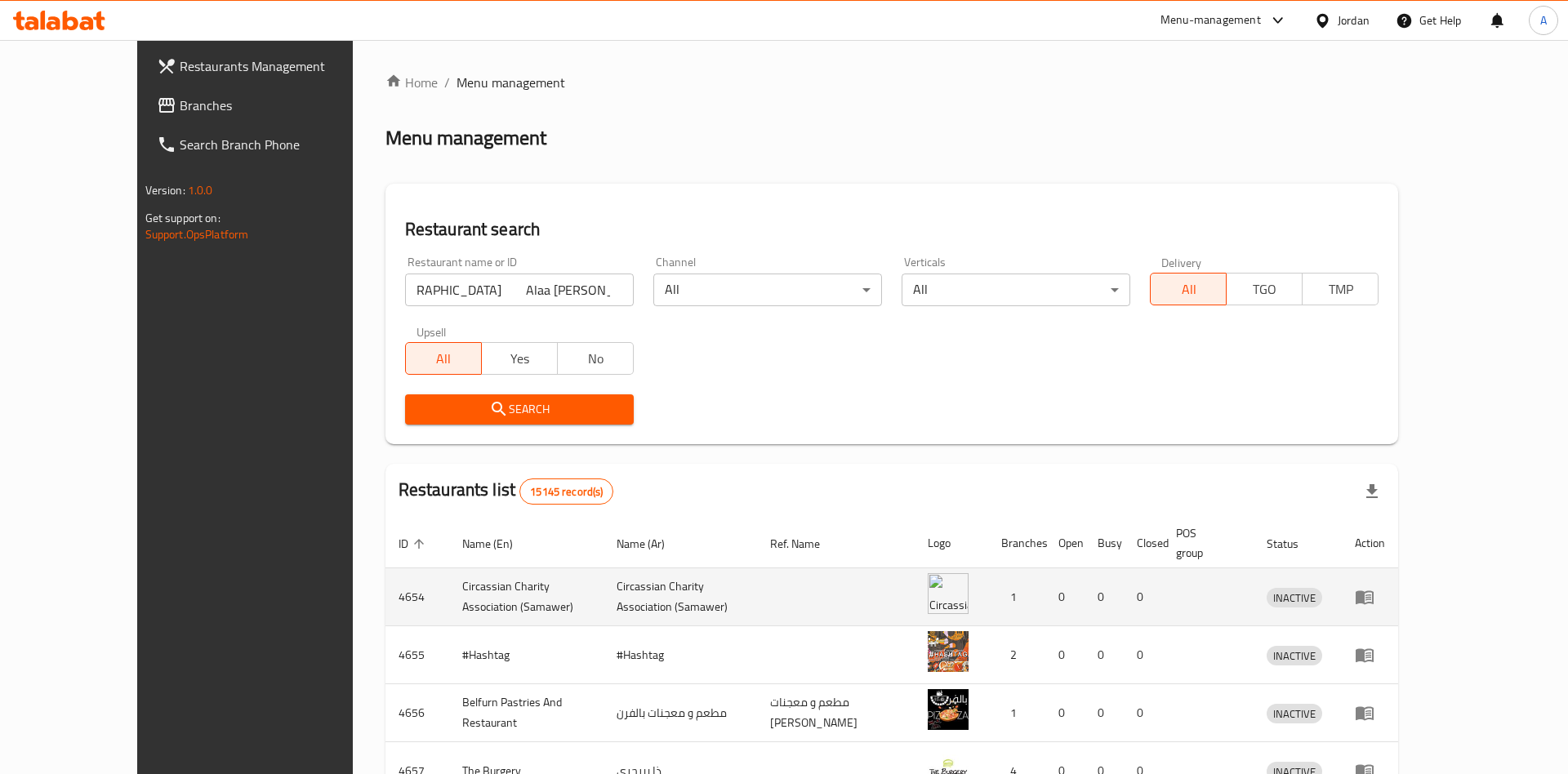
click at [473, 569] on td "​Circassian ​Charity ​Association​ (Samawer)" at bounding box center [527, 597] width 154 height 58
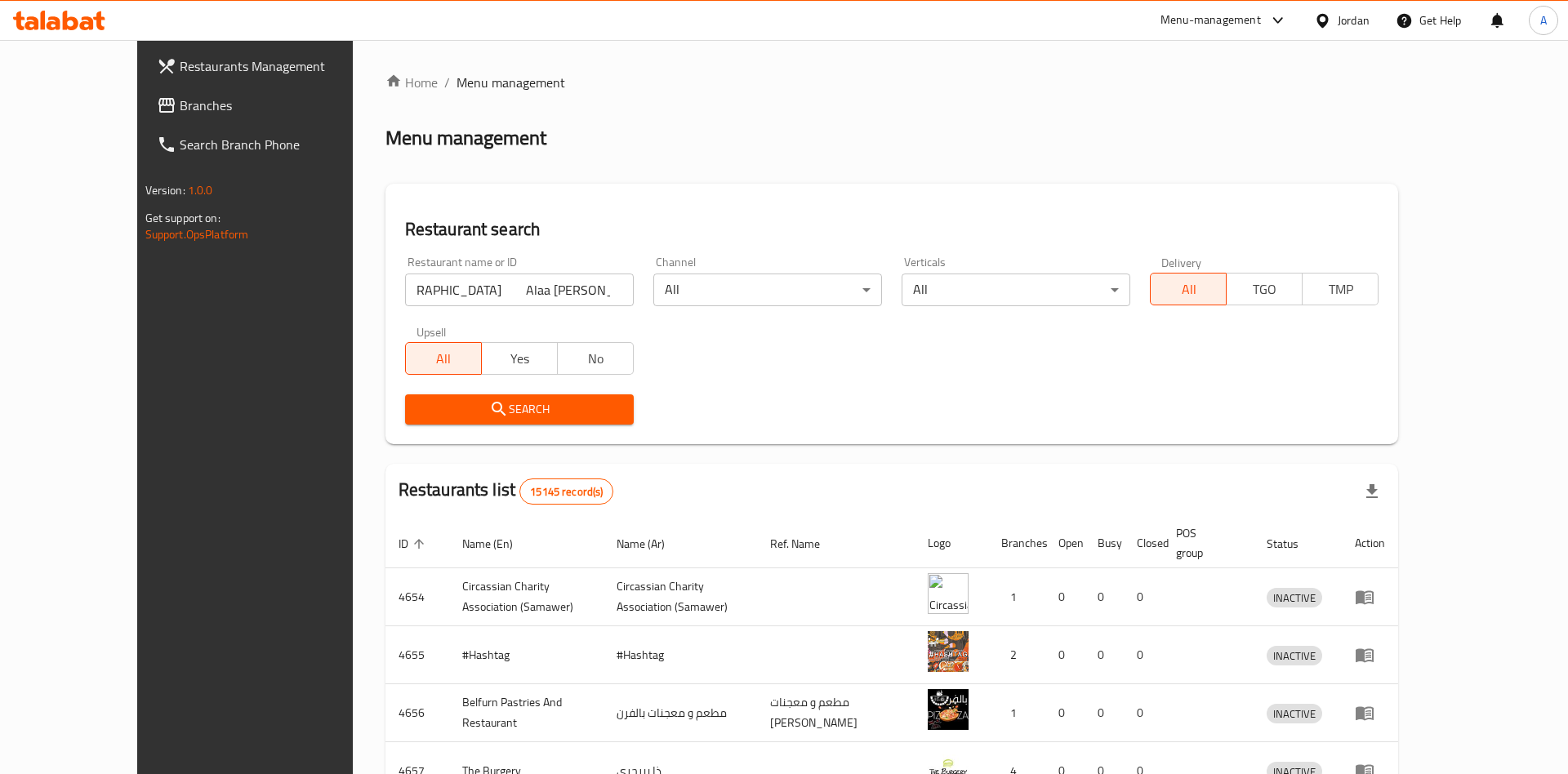
click at [566, 307] on div "Restaurant name or ID HZZMHV Alaa [PERSON_NAME][GEOGRAPHIC_DATA] Restaurant, [G…" at bounding box center [519, 282] width 249 height 70
click at [584, 282] on input "[DEMOGRAPHIC_DATA] Alaa [PERSON_NAME] Restaurant, [GEOGRAPHIC_DATA]" at bounding box center [519, 290] width 228 height 33
click at [406, 287] on input "[DEMOGRAPHIC_DATA] Alaa [PERSON_NAME] Restaurant" at bounding box center [519, 290] width 228 height 33
click button "Search" at bounding box center [519, 409] width 228 height 30
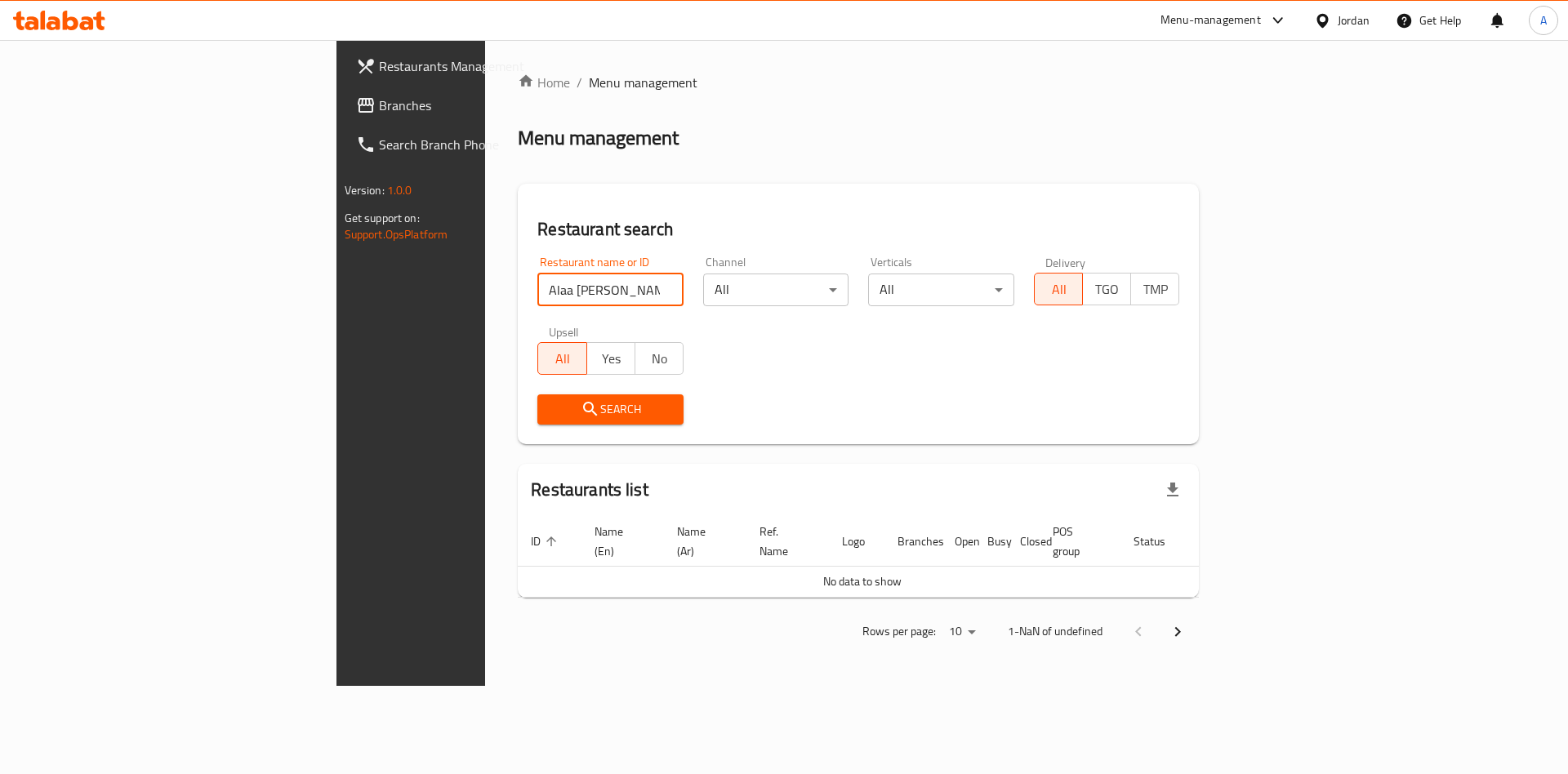
click at [538, 297] on input "Alaa [PERSON_NAME] Restaurant" at bounding box center [610, 290] width 146 height 33
drag, startPoint x: 439, startPoint y: 286, endPoint x: 902, endPoint y: 230, distance: 466.4
click at [684, 273] on input "Alaa [PERSON_NAME] Restaurant" at bounding box center [610, 290] width 146 height 33
type input "[PERSON_NAME]"
click at [571, 416] on span "Search" at bounding box center [610, 409] width 120 height 20
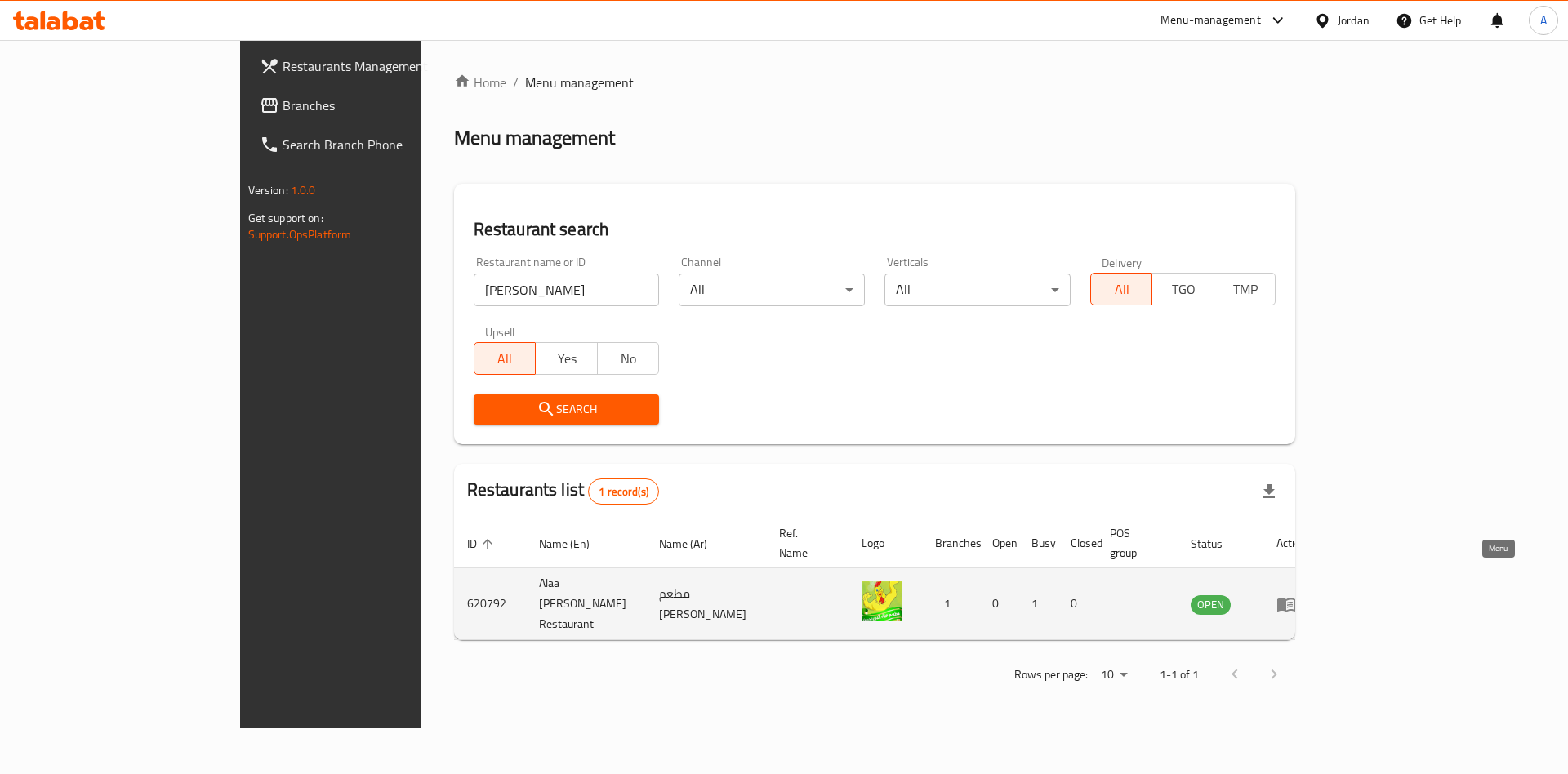
click at [1307, 594] on link "enhanced table" at bounding box center [1292, 603] width 30 height 19
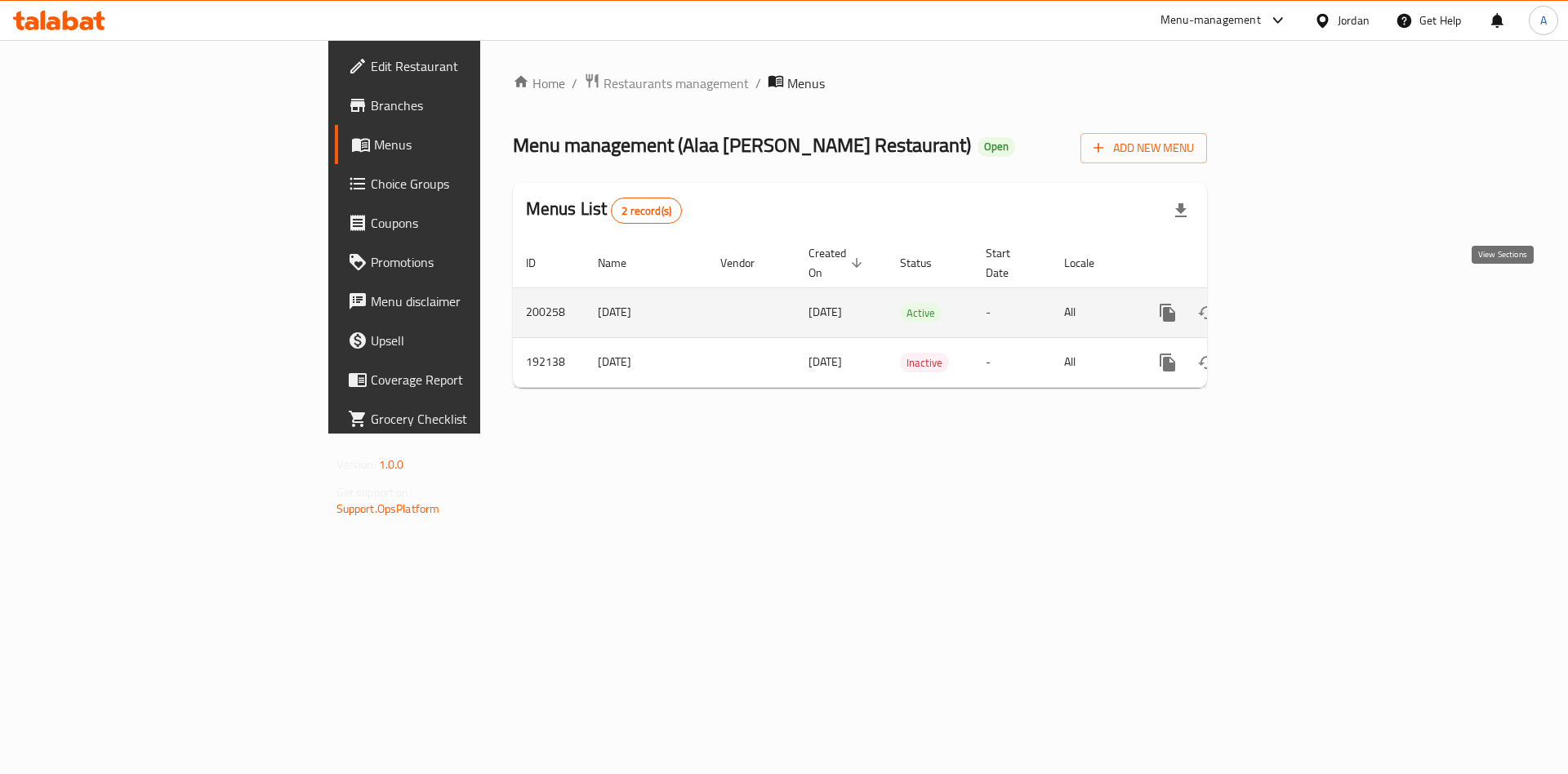
click at [1306, 293] on link "enhanced table" at bounding box center [1285, 313] width 39 height 39
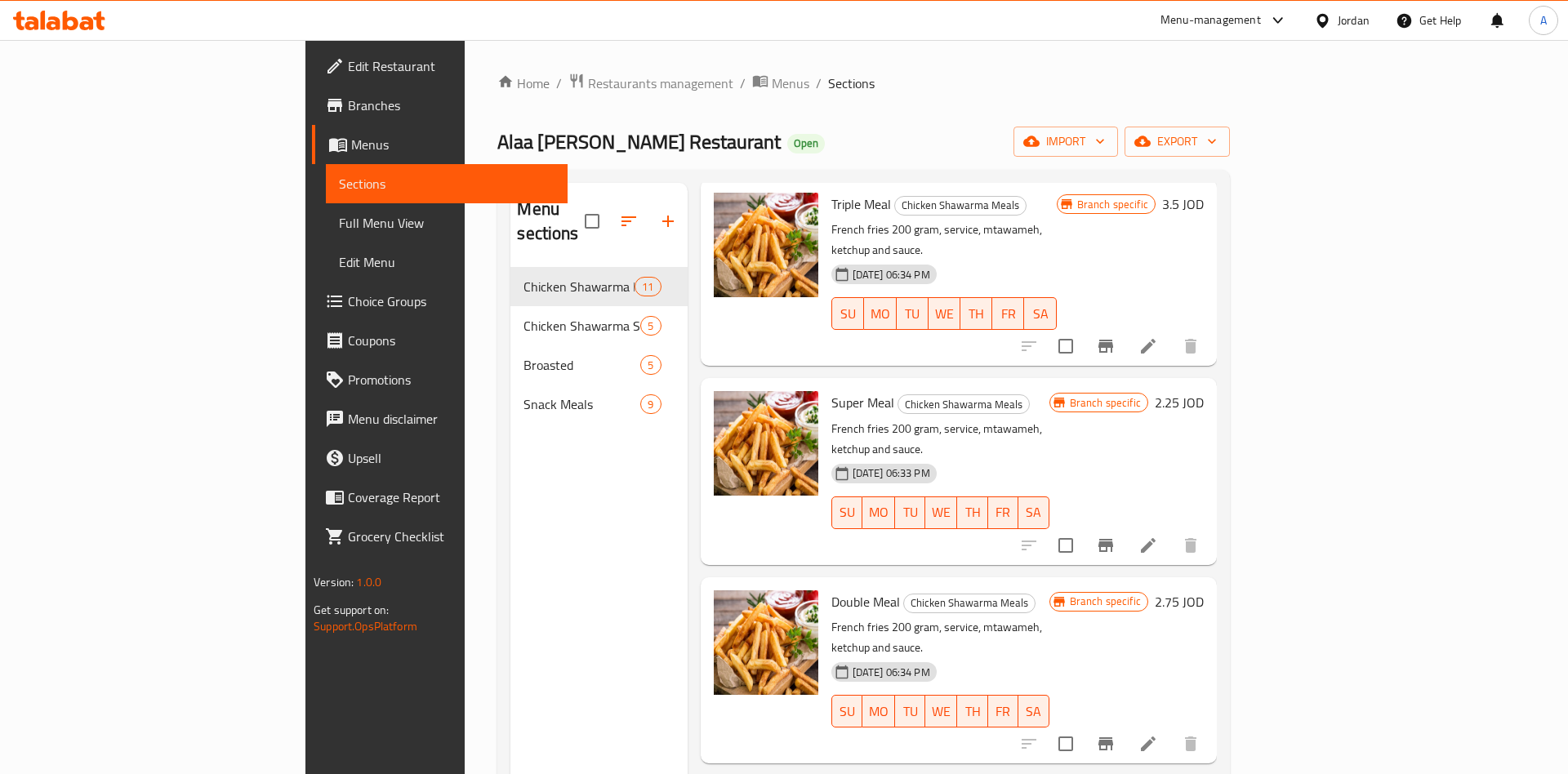
scroll to position [127, 0]
